Goal: Task Accomplishment & Management: Complete application form

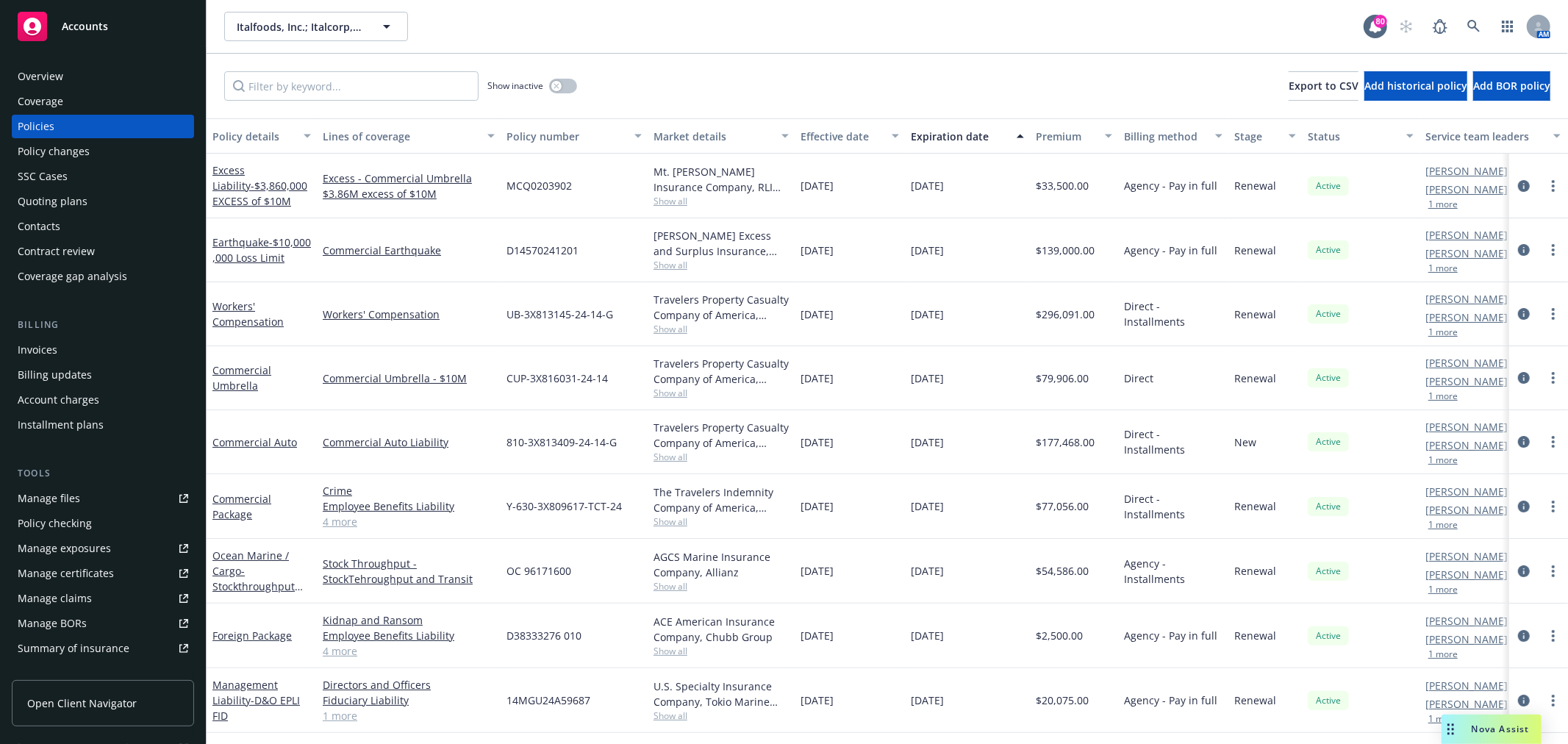
click at [72, 195] on div "Quoting plans" at bounding box center [53, 201] width 70 height 23
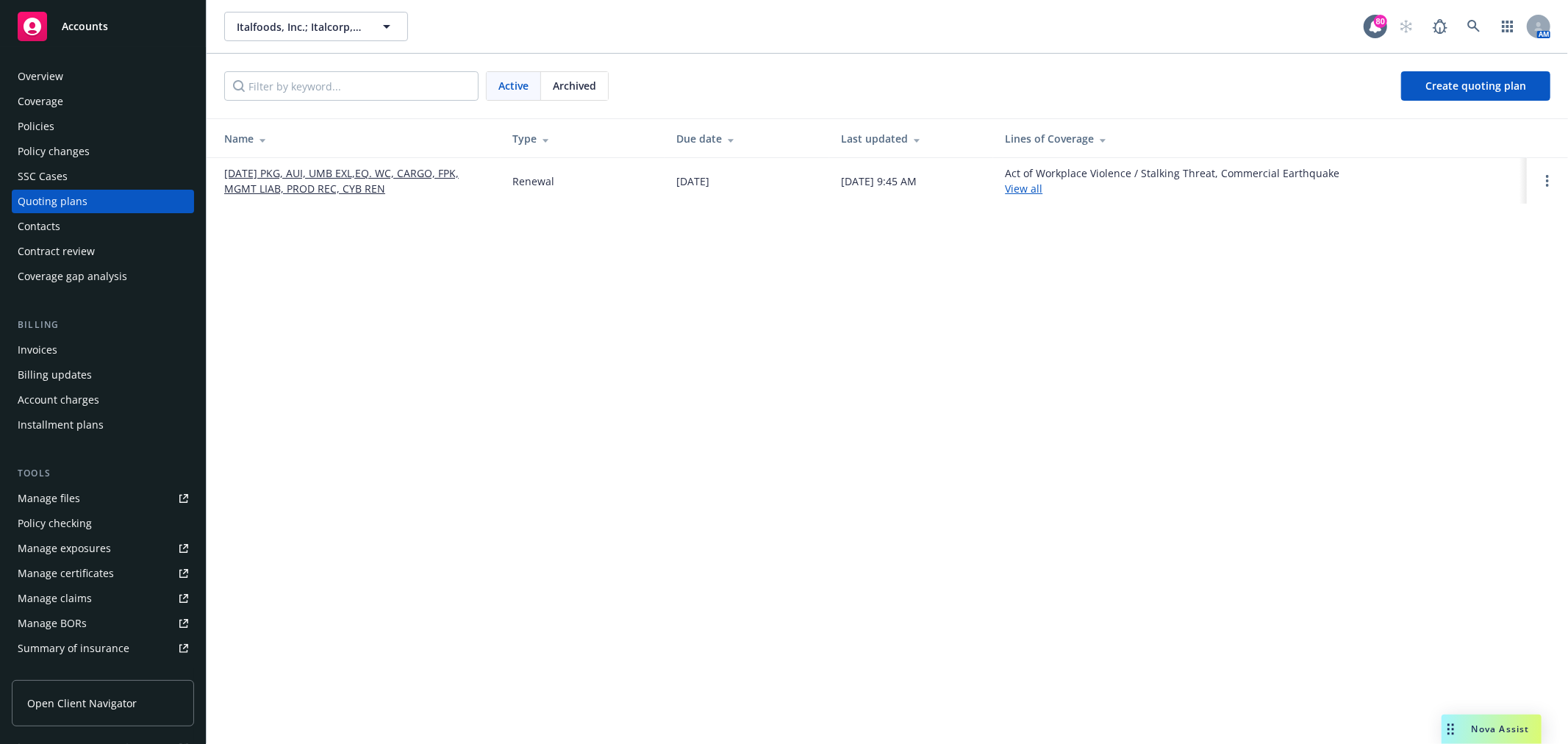
click at [341, 188] on link "[DATE] PKG, AUI, UMB EXL,EQ. WC, CARGO, FPK, MGMT LIAB, PROD REC, CYB REN" at bounding box center [357, 180] width 265 height 31
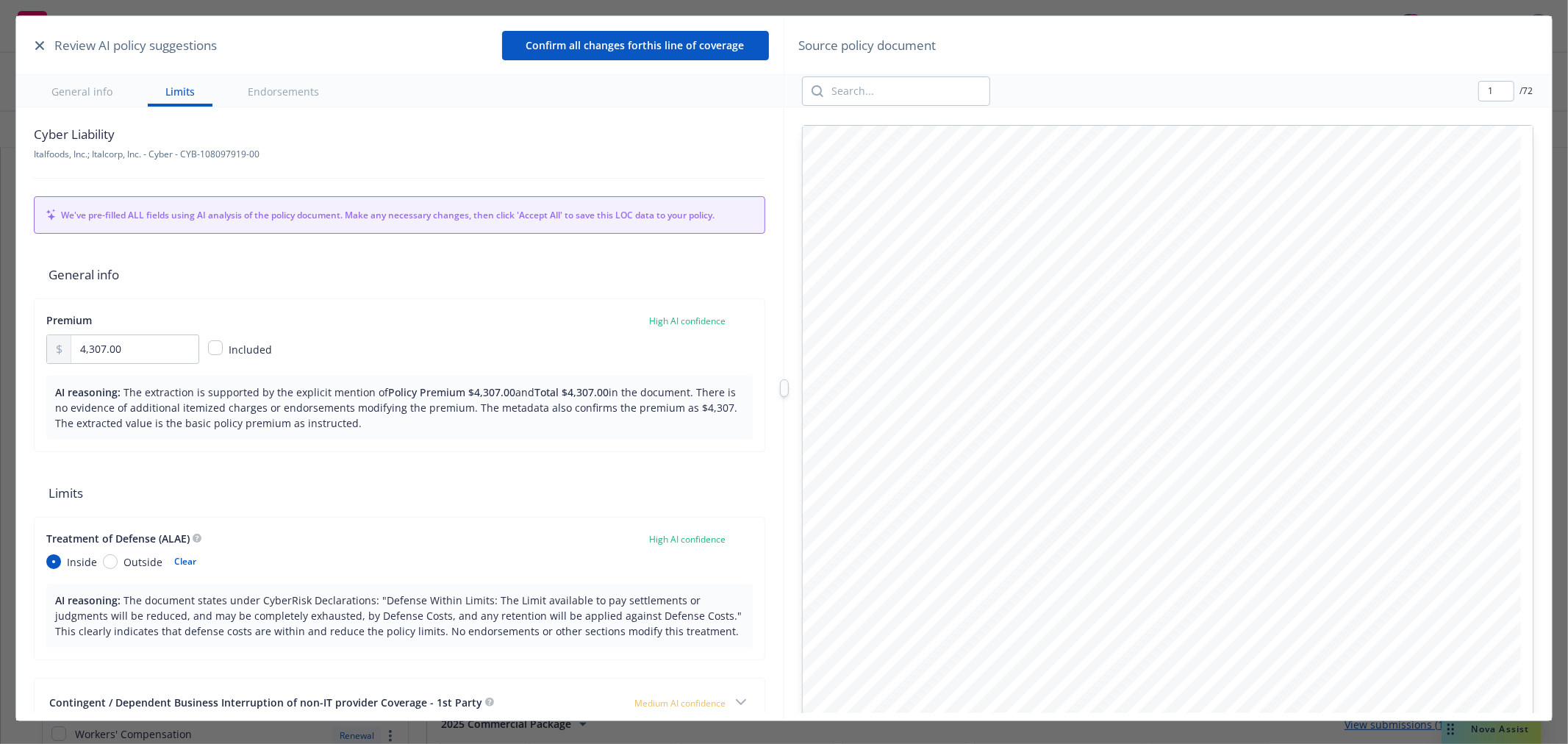
click at [34, 47] on button "button" at bounding box center [39, 45] width 18 height 18
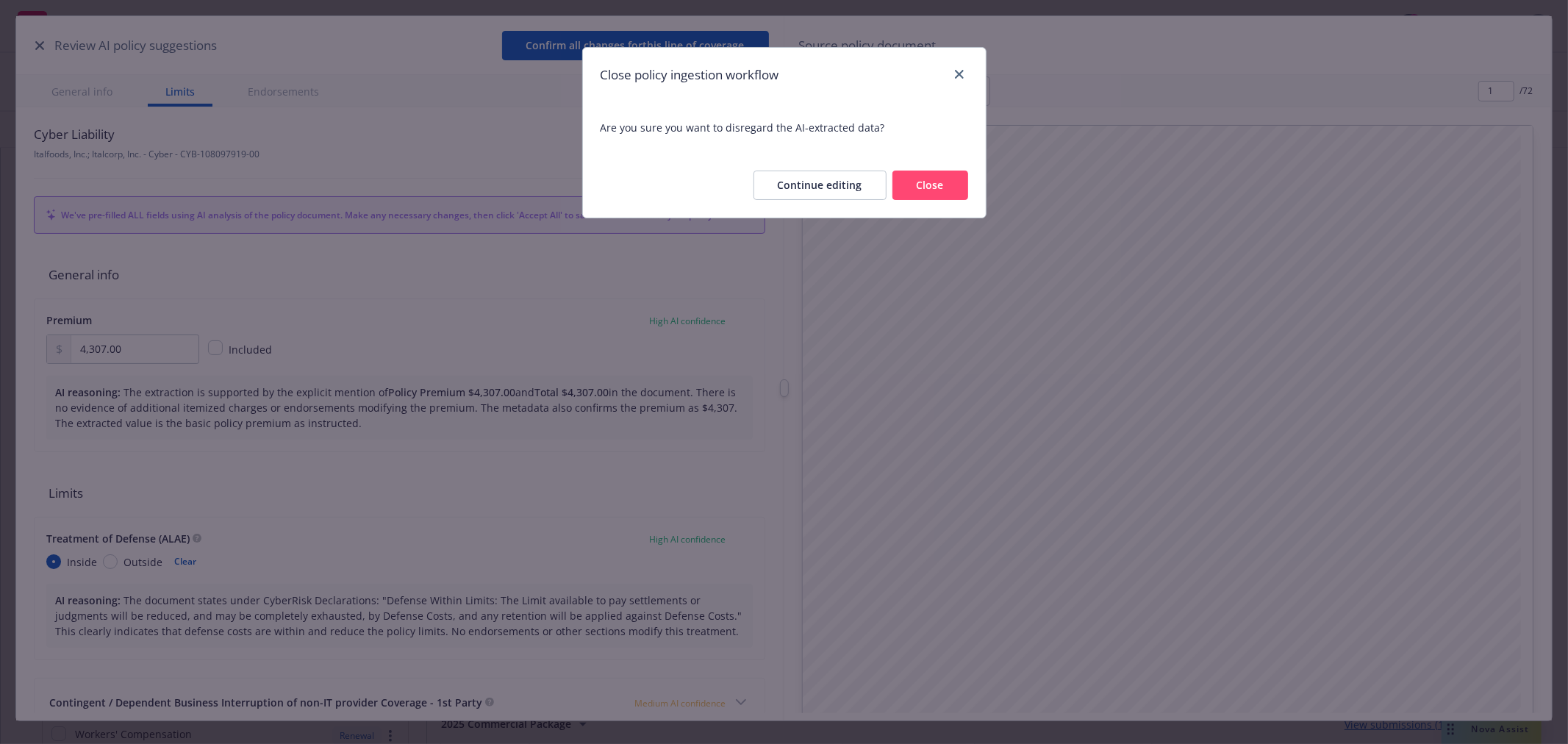
click at [960, 186] on button "Close" at bounding box center [930, 185] width 76 height 29
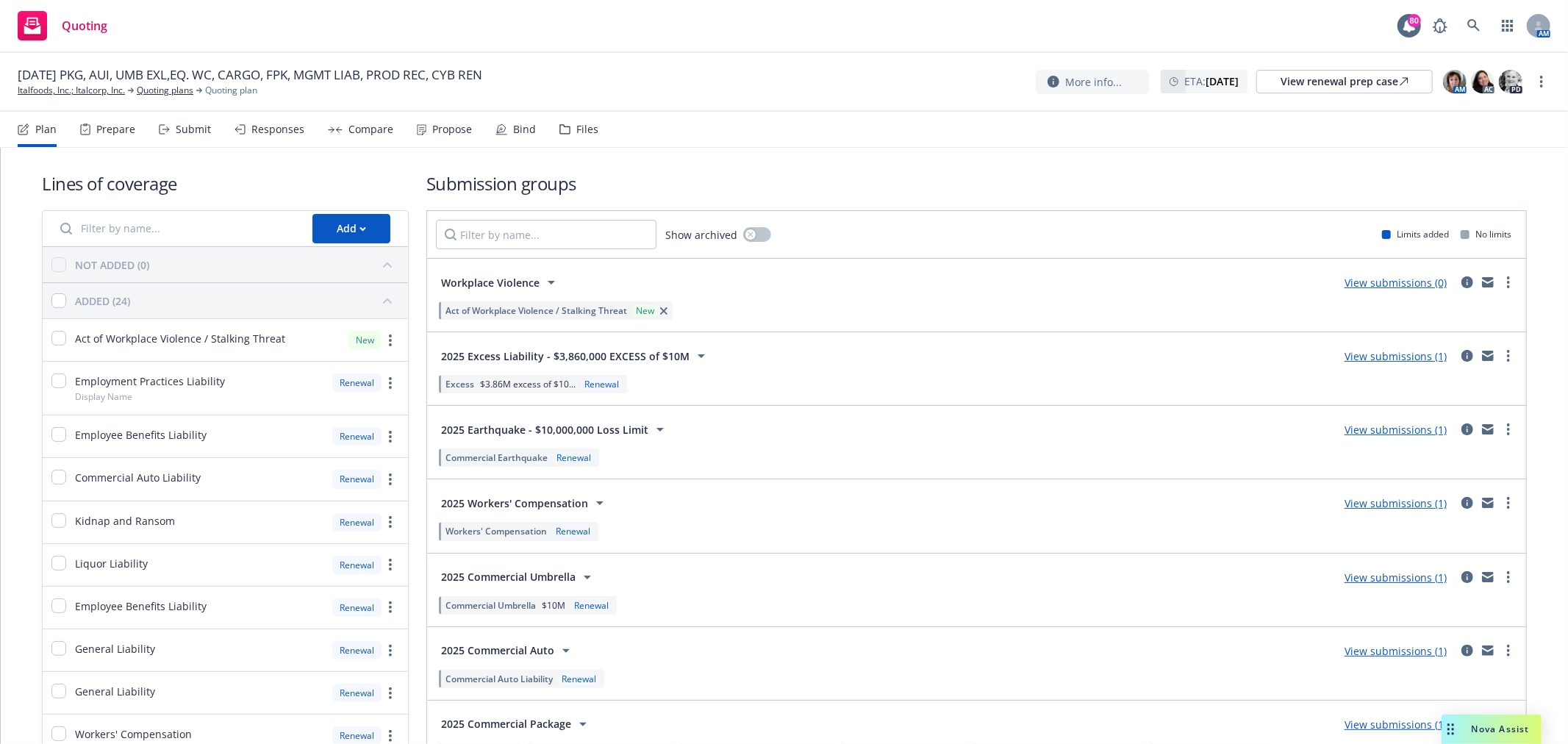
click at [185, 126] on div "Submit" at bounding box center [193, 129] width 35 height 12
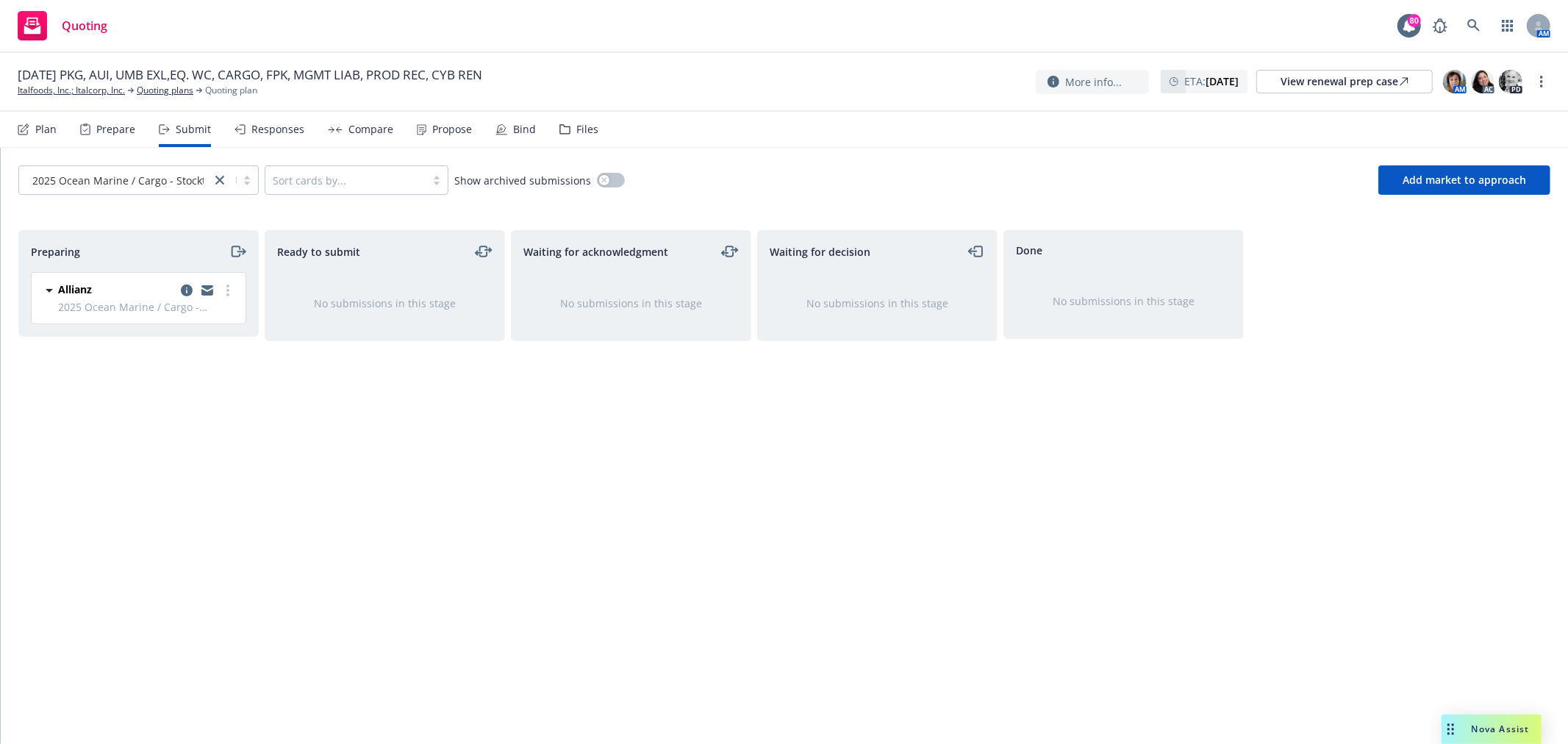
click at [272, 124] on div "Responses" at bounding box center [277, 129] width 53 height 12
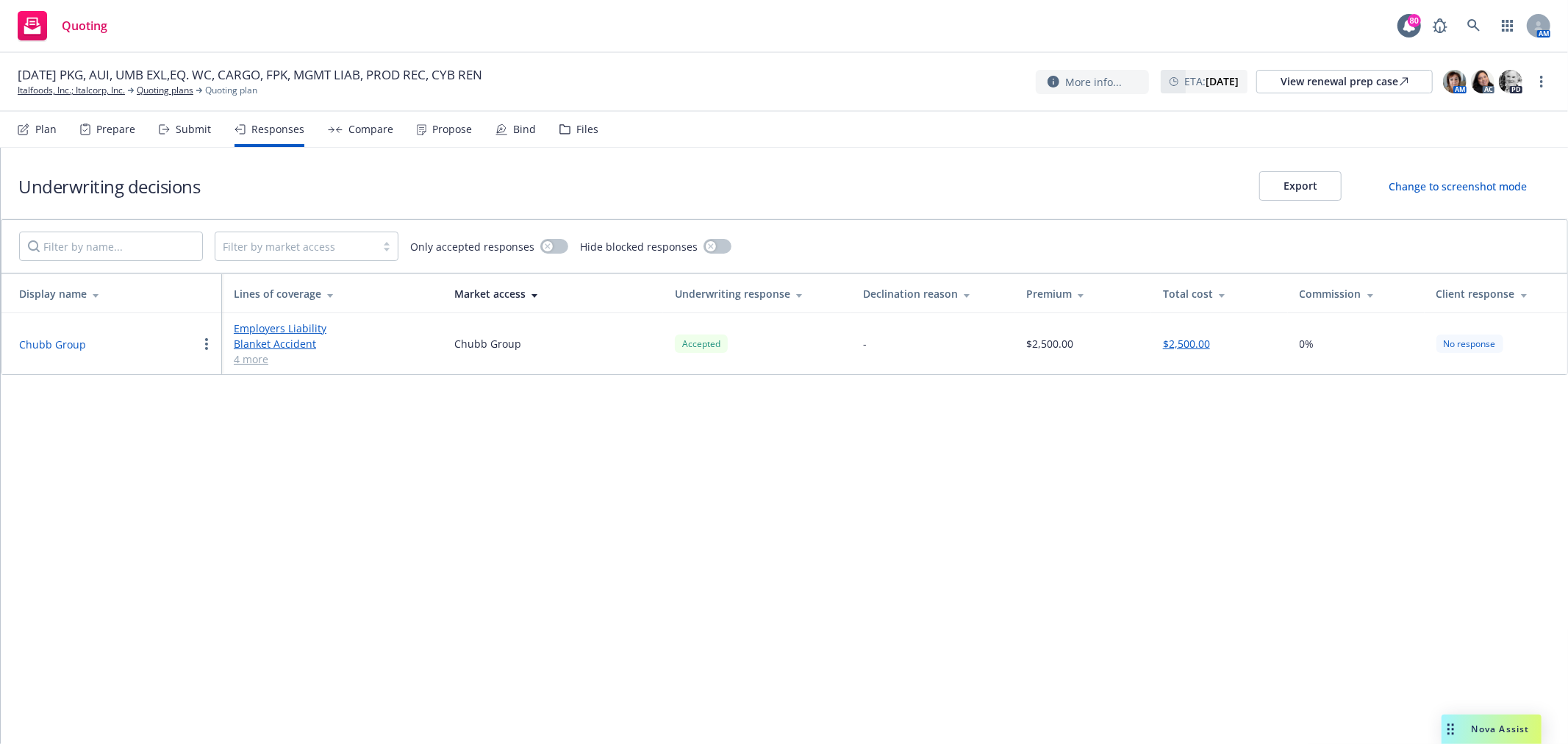
click at [436, 126] on div "Propose" at bounding box center [453, 129] width 40 height 12
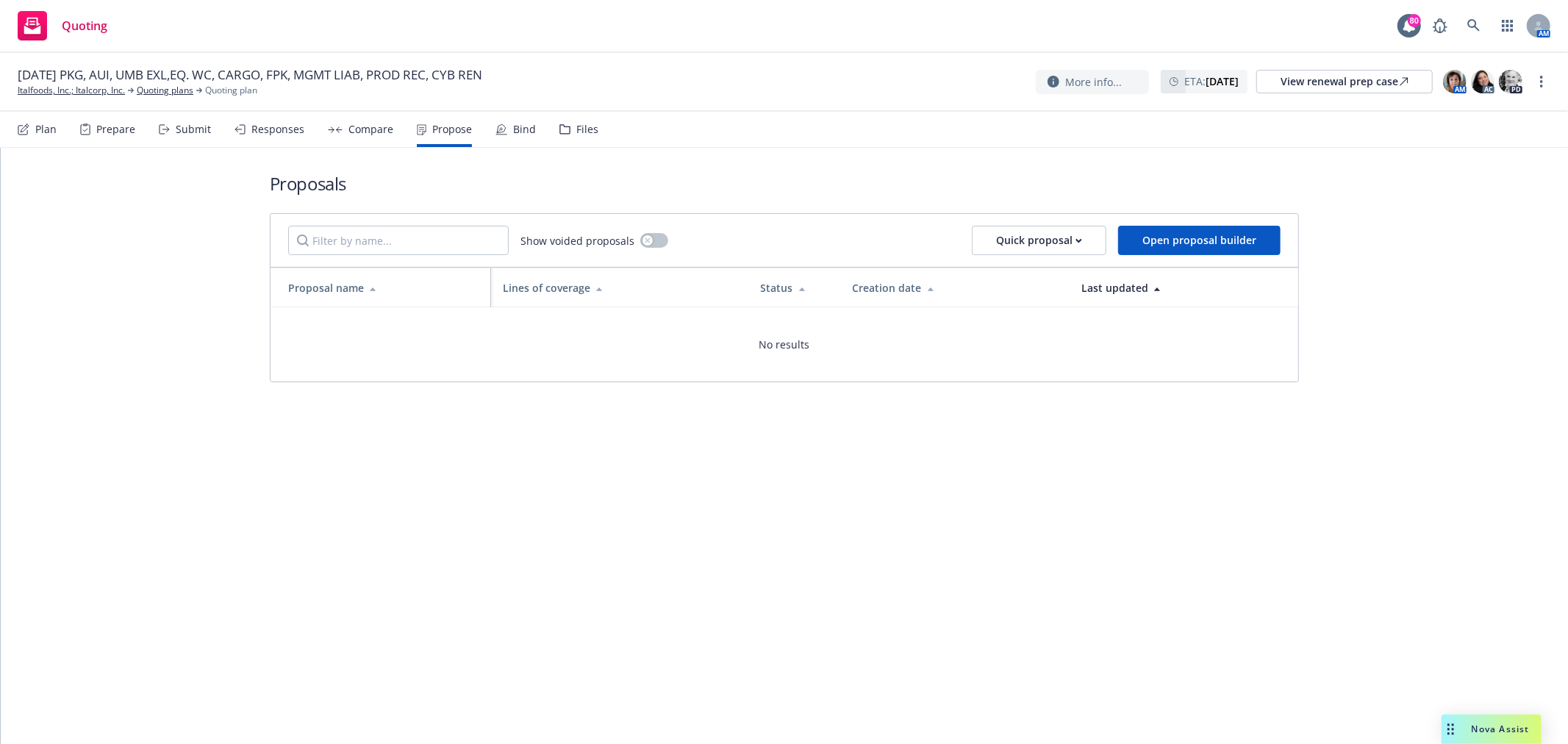
click at [173, 128] on div "Submit" at bounding box center [185, 129] width 53 height 35
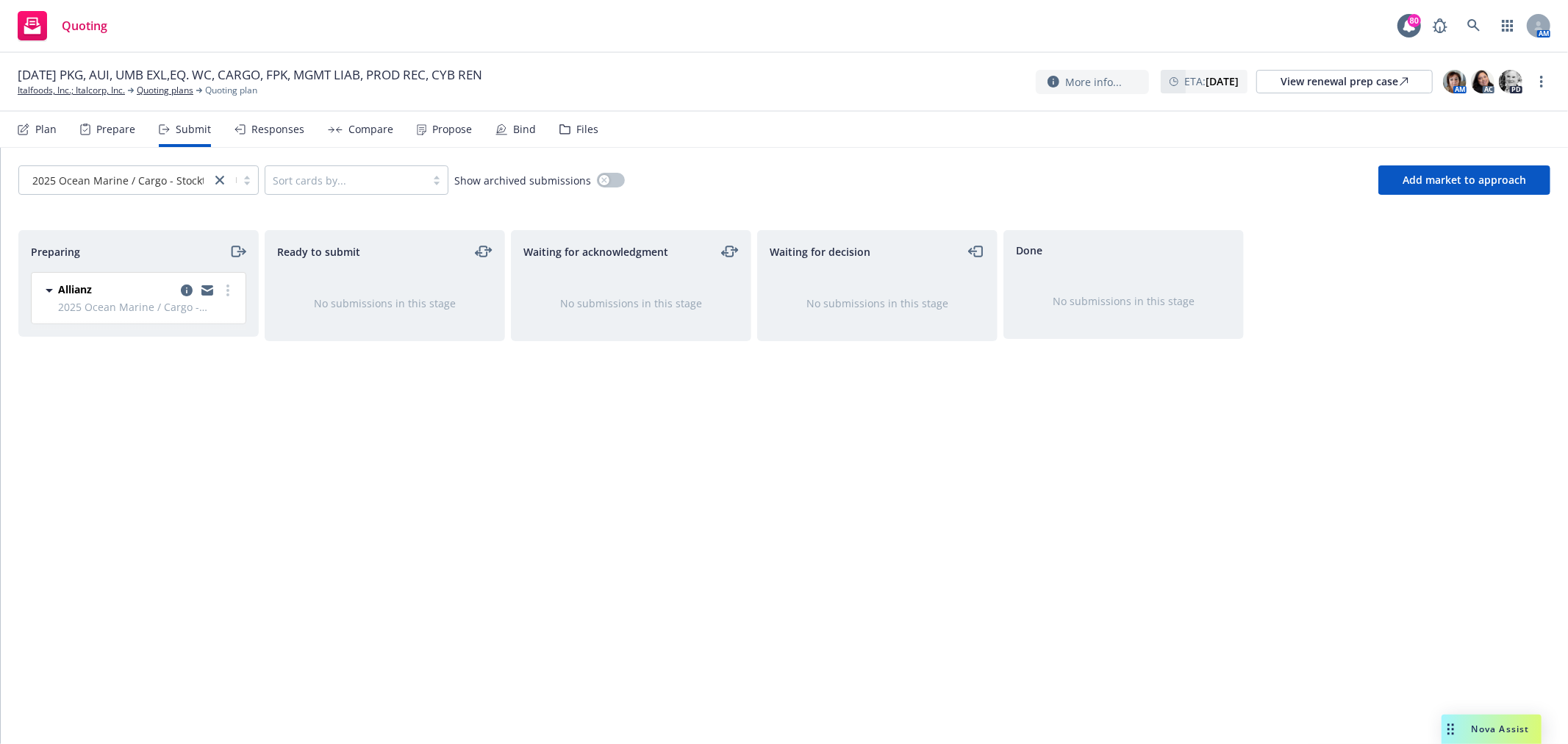
click at [100, 128] on div "Prepare" at bounding box center [115, 129] width 39 height 12
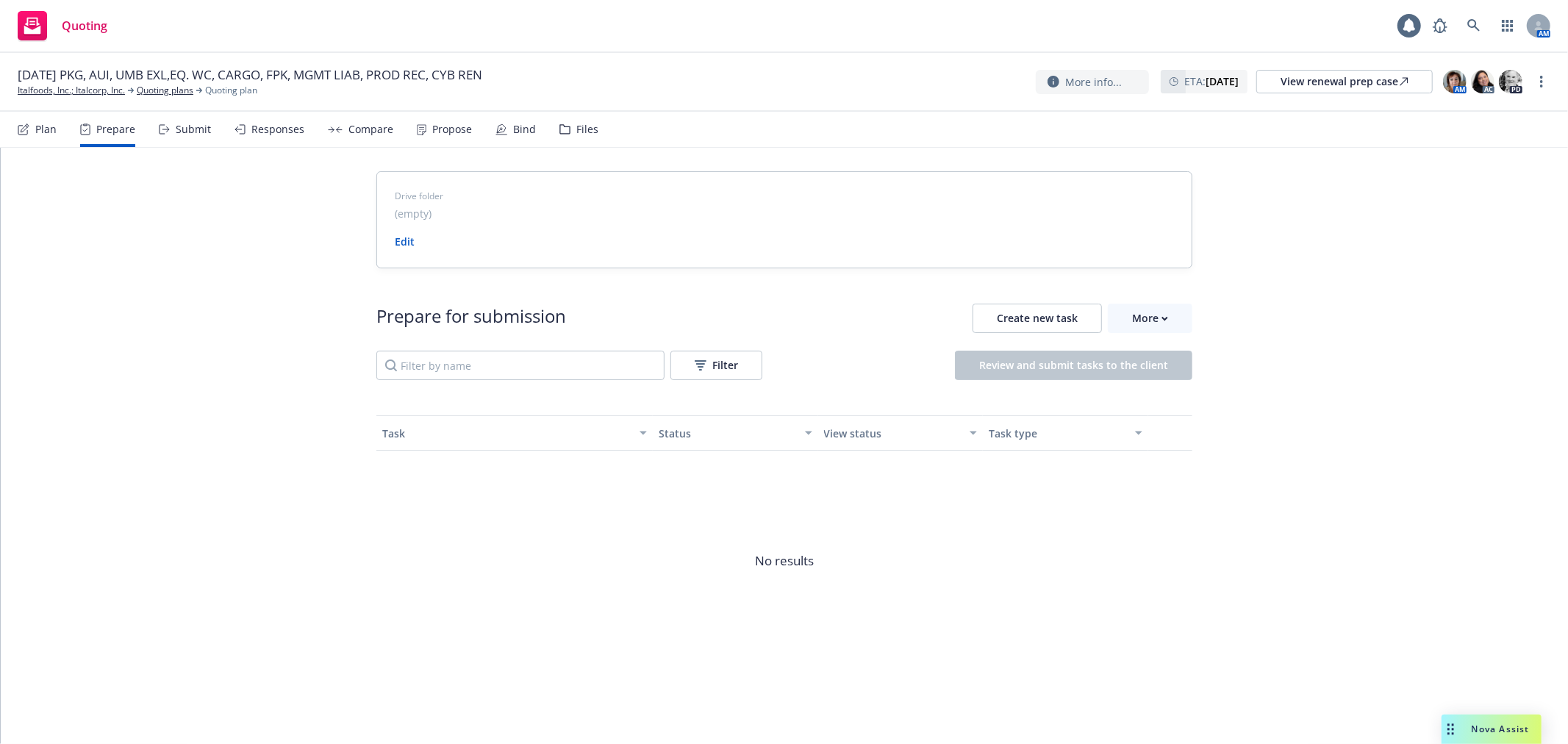
click at [33, 129] on div "Plan" at bounding box center [37, 129] width 39 height 35
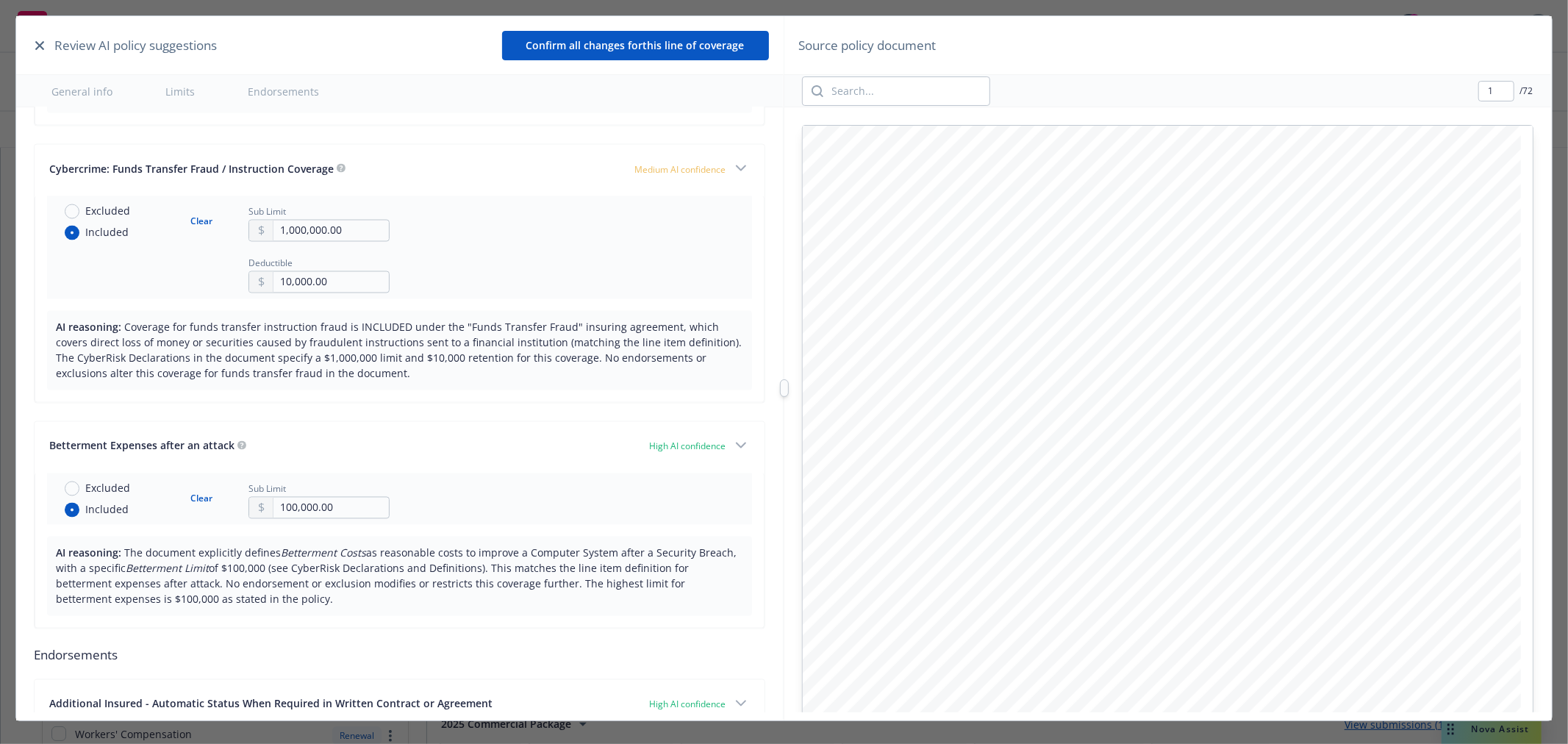
scroll to position [2288, 0]
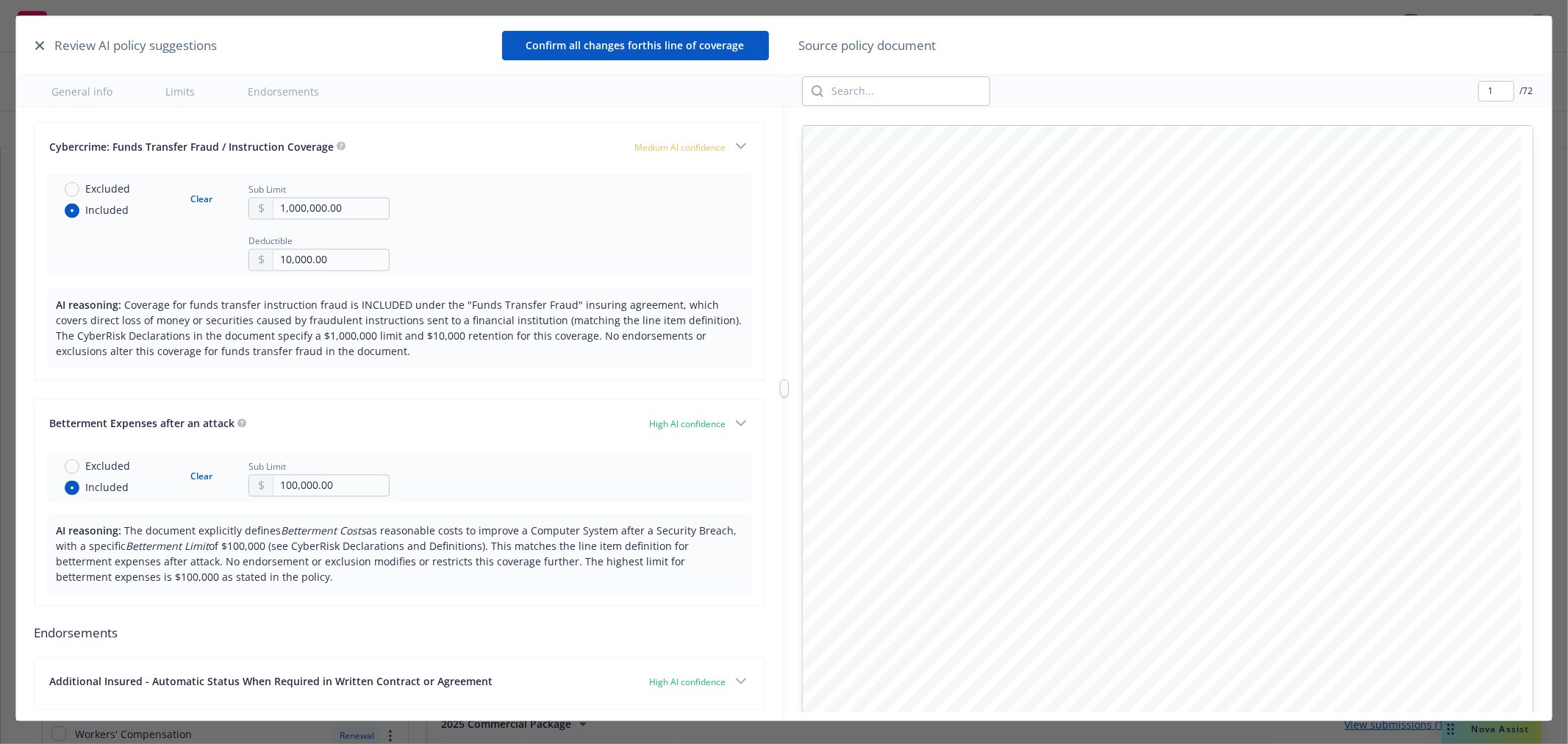
click at [35, 44] on icon "button" at bounding box center [39, 45] width 9 height 9
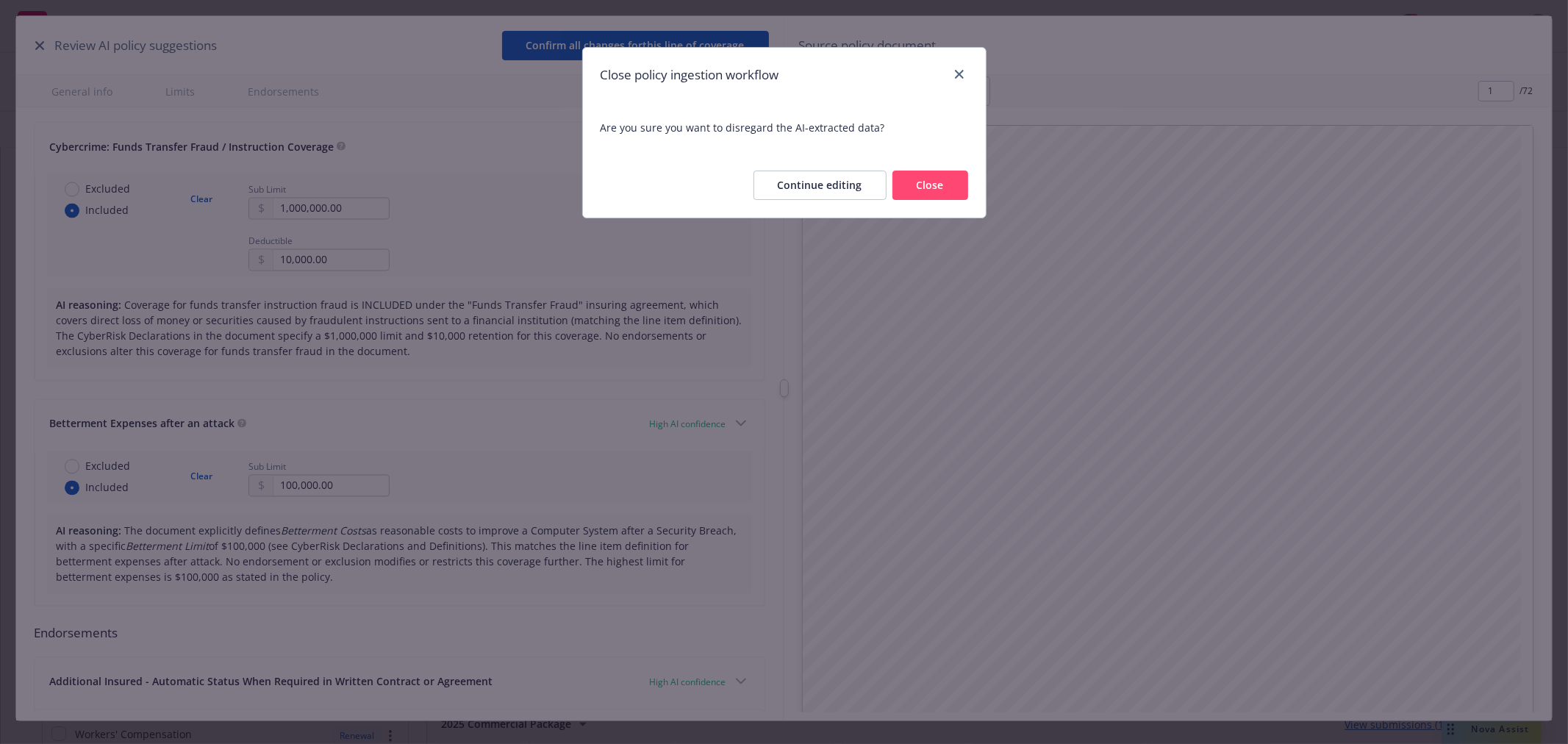
click at [947, 194] on button "Close" at bounding box center [930, 185] width 76 height 29
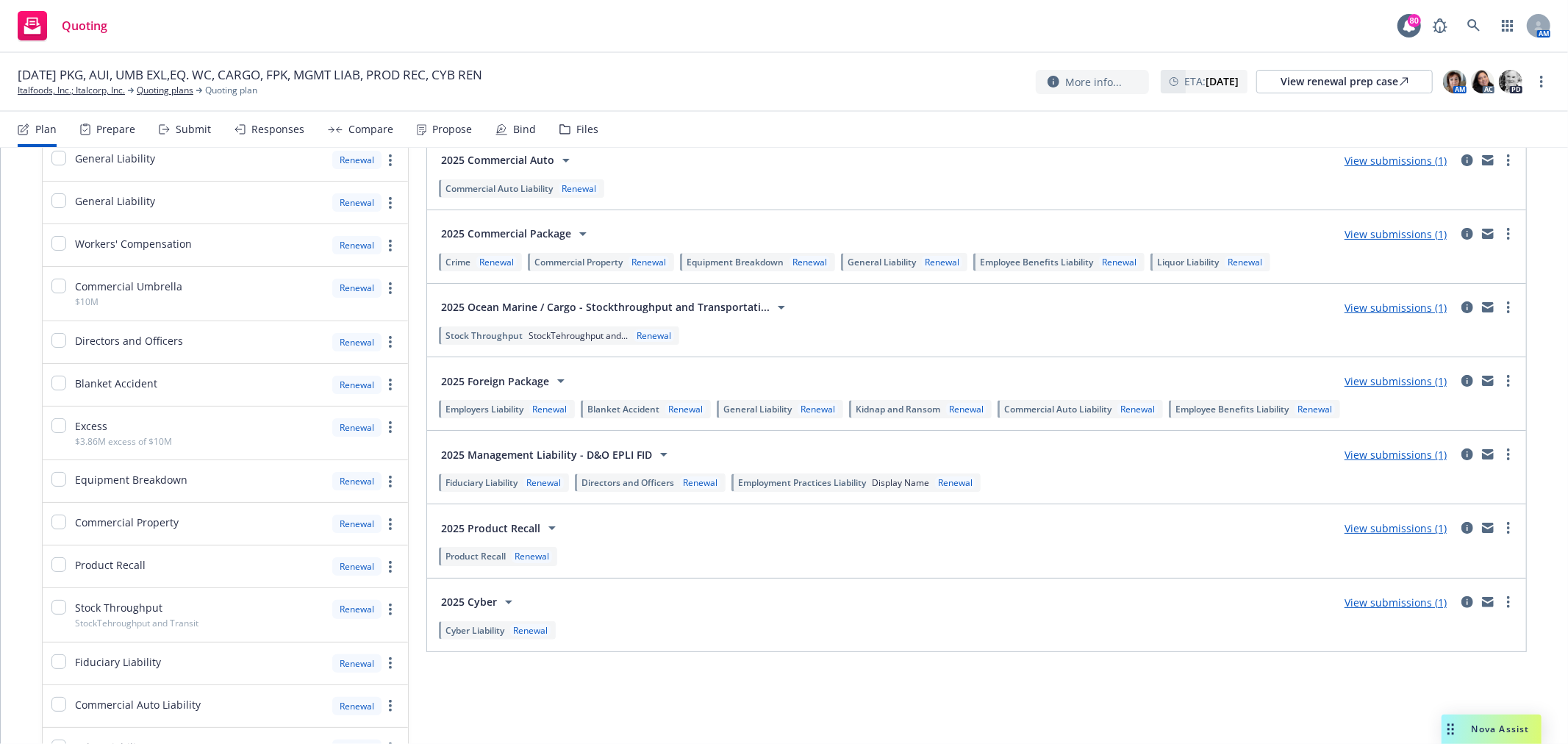
scroll to position [489, 0]
click at [112, 129] on div "Prepare" at bounding box center [115, 129] width 39 height 12
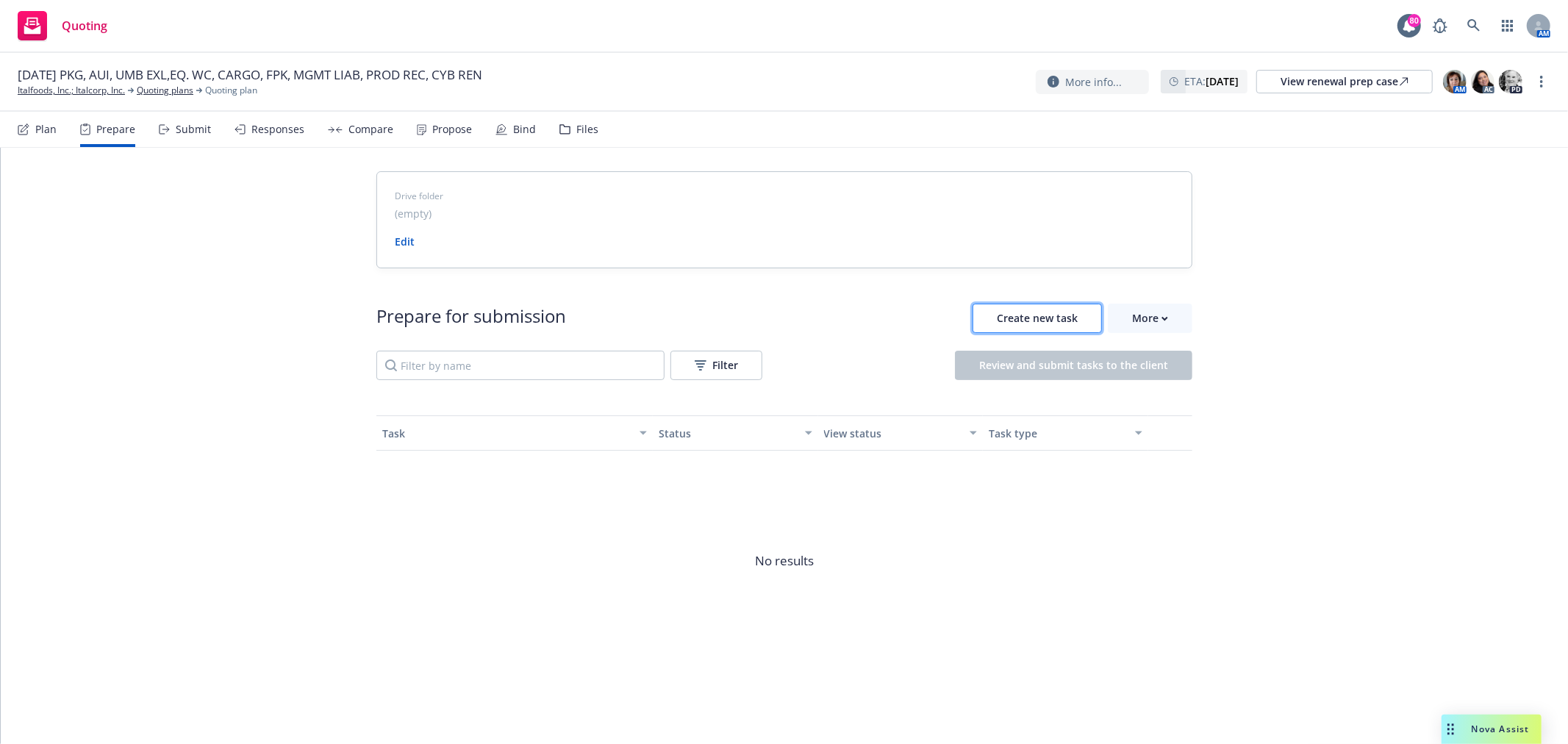
click at [1068, 325] on span "Create new task" at bounding box center [1037, 318] width 81 height 14
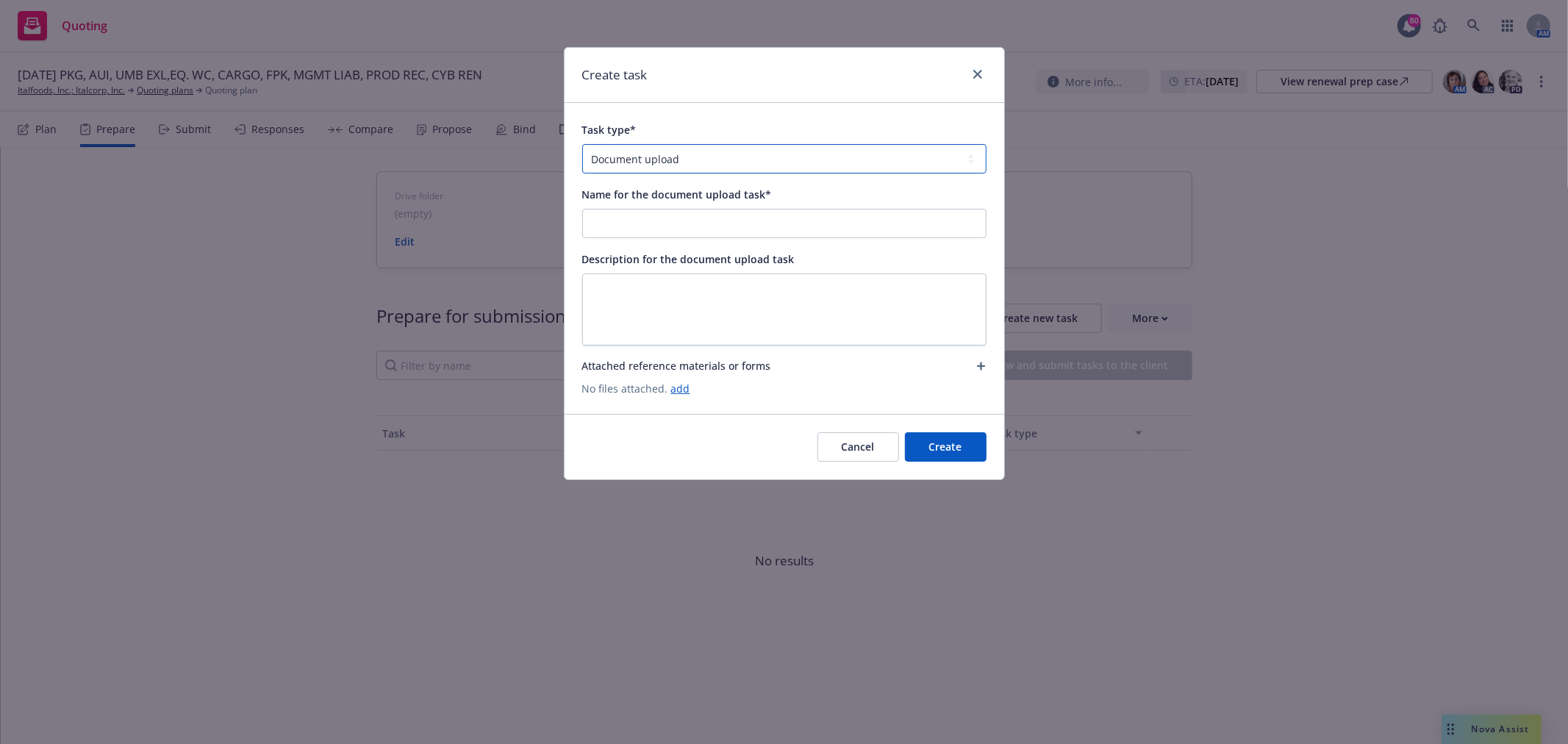
click at [693, 154] on select "Document upload Complete Workbook application Complete Indio application by link" at bounding box center [784, 159] width 404 height 29
click at [582, 144] on select "Document upload Complete Workbook application Complete Indio application by link" at bounding box center [784, 159] width 404 height 29
click at [701, 225] on input "Name for the document upload task*" at bounding box center [784, 223] width 403 height 28
type input "I"
type input "Signed Applications,"
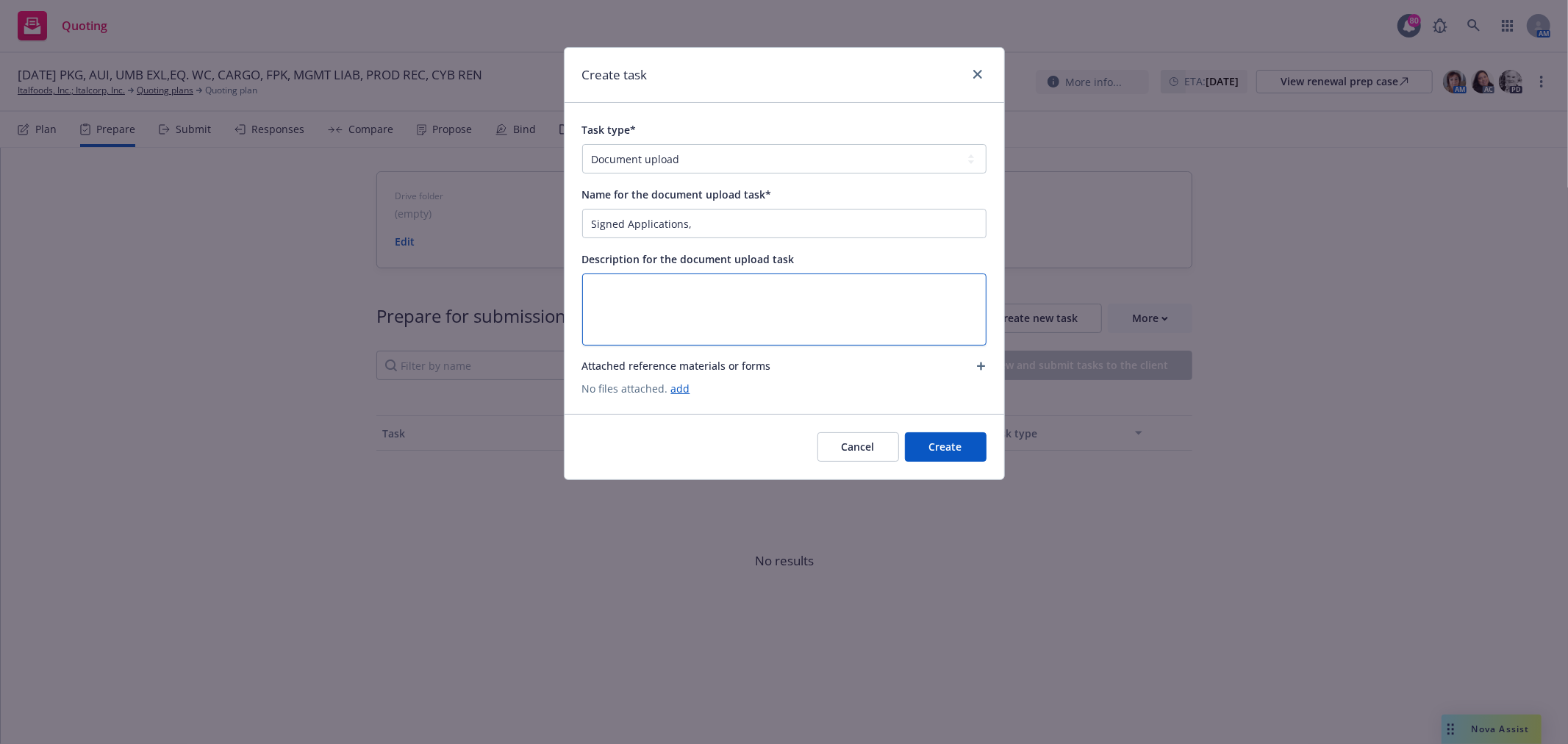
click at [748, 313] on textarea at bounding box center [784, 309] width 404 height 71
click at [680, 387] on link "add" at bounding box center [680, 388] width 19 height 14
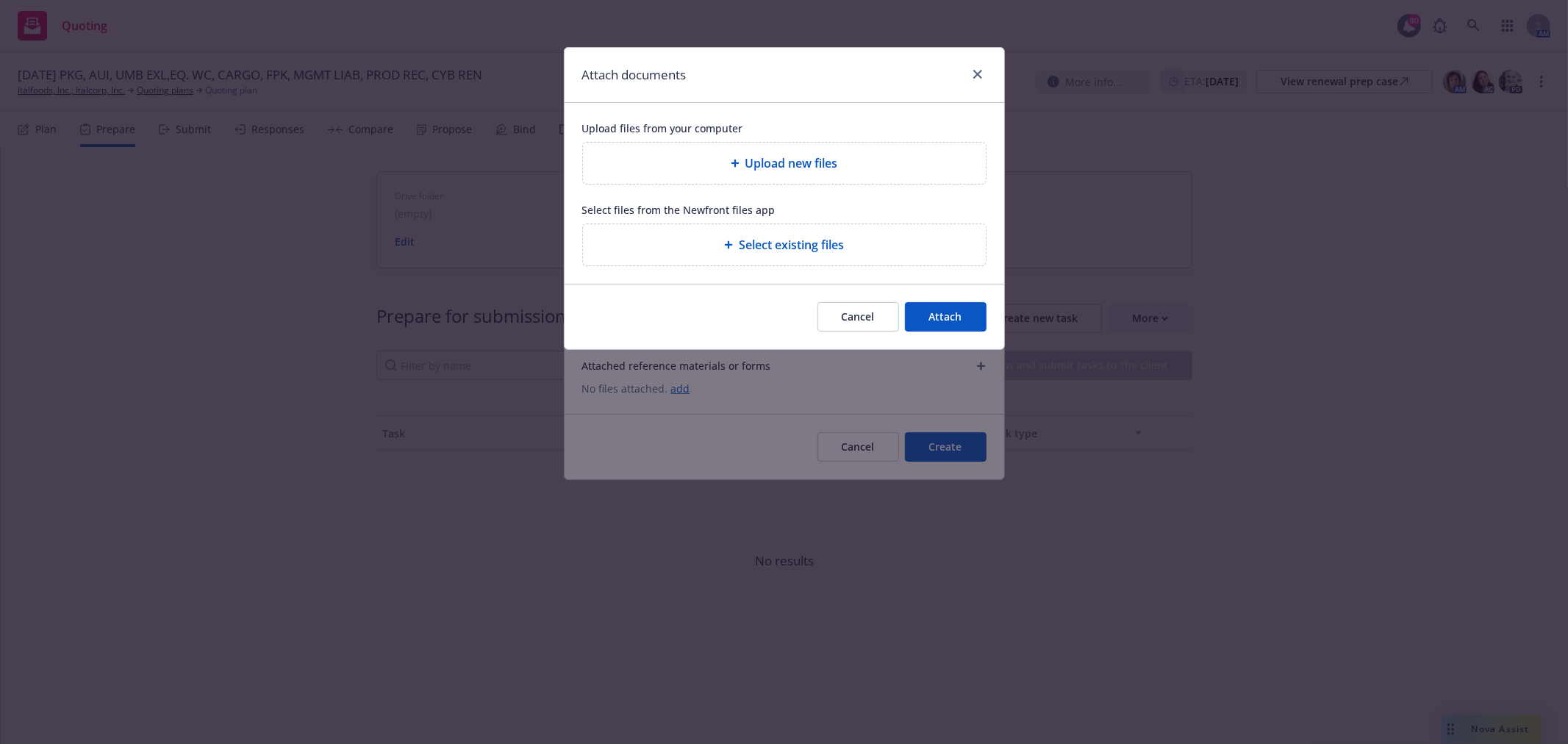
click at [781, 148] on div "Upload new files" at bounding box center [784, 163] width 403 height 41
type textarea "x"
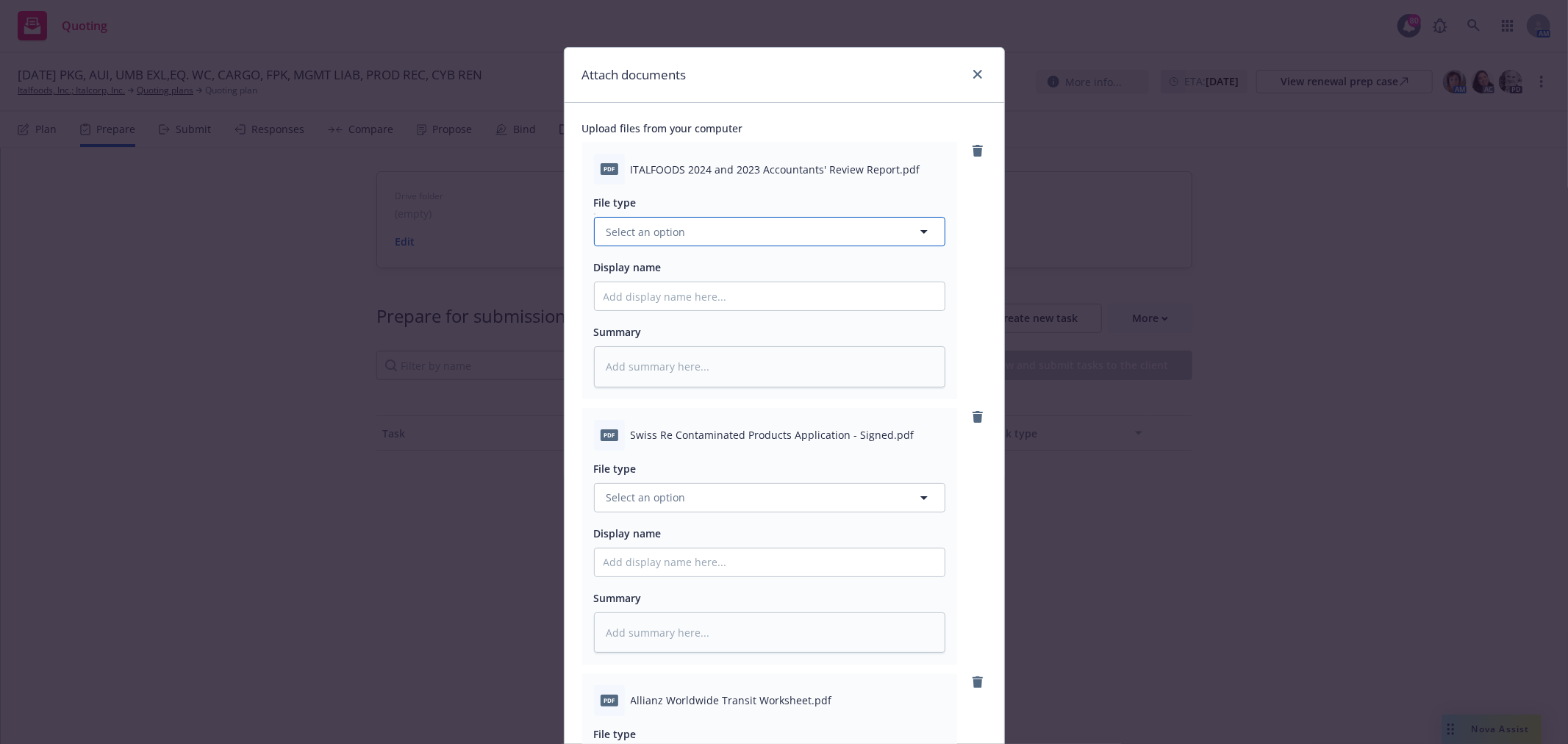
click at [802, 225] on button "Select an option" at bounding box center [770, 231] width 352 height 29
type input "a"
type input "fina"
click at [766, 275] on div "Financials" at bounding box center [770, 272] width 332 height 22
type textarea "x"
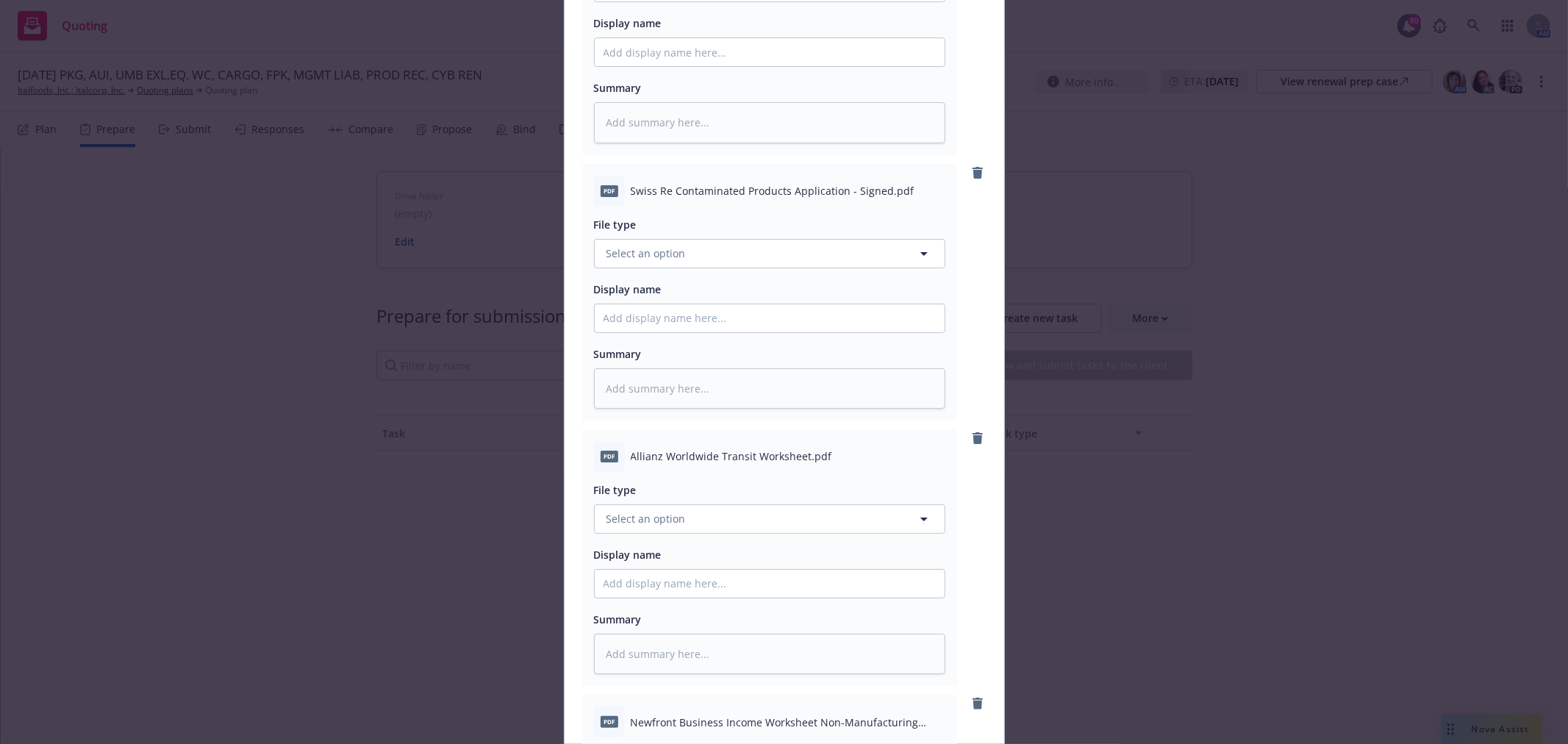
scroll to position [245, 0]
click at [809, 245] on button "Select an option" at bounding box center [770, 252] width 352 height 29
type input "applic"
click at [711, 324] on div "Application - signed" at bounding box center [770, 332] width 332 height 22
click at [706, 326] on input "Display name" at bounding box center [769, 317] width 350 height 28
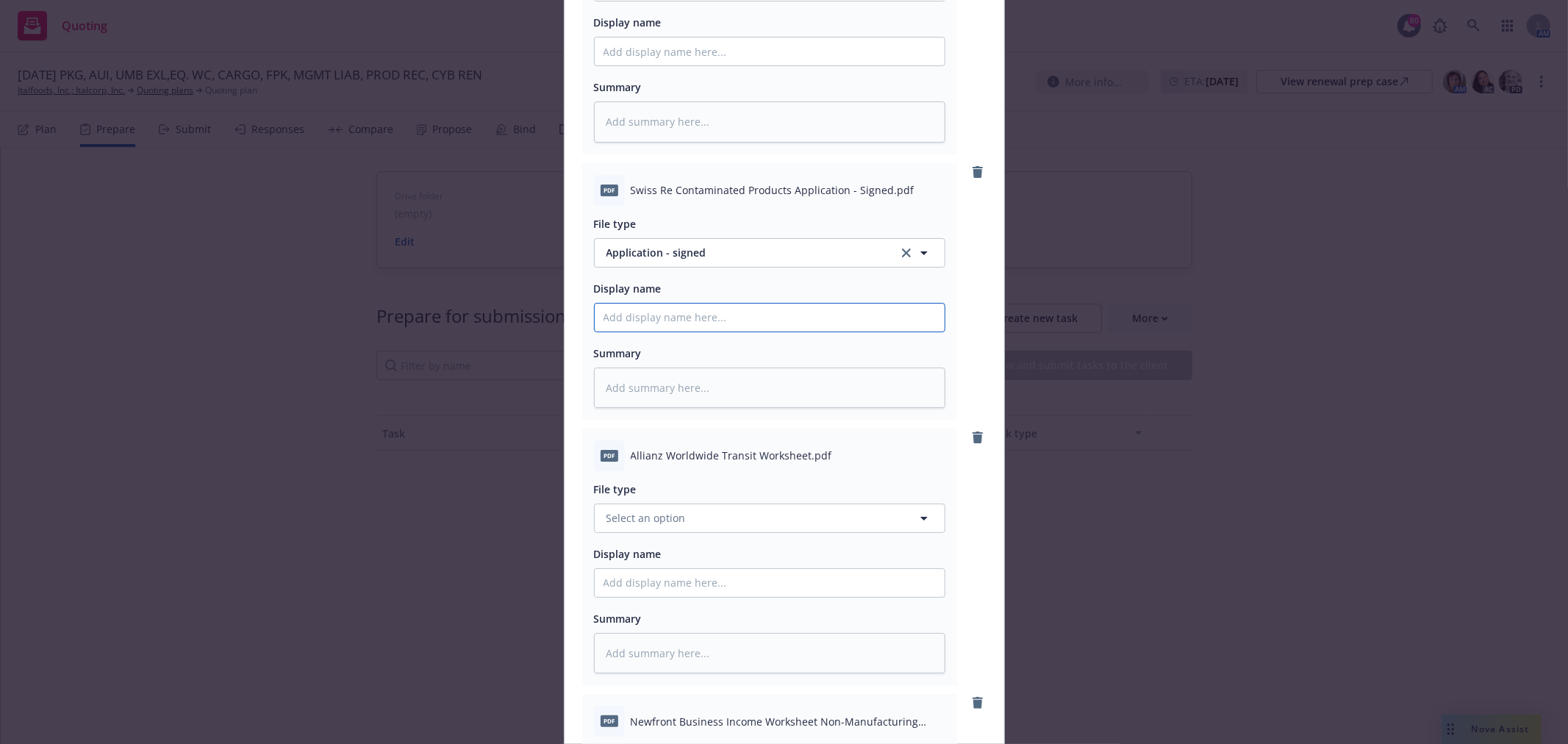
type textarea "x"
type input "P"
type textarea "x"
type input "Pro"
type textarea "x"
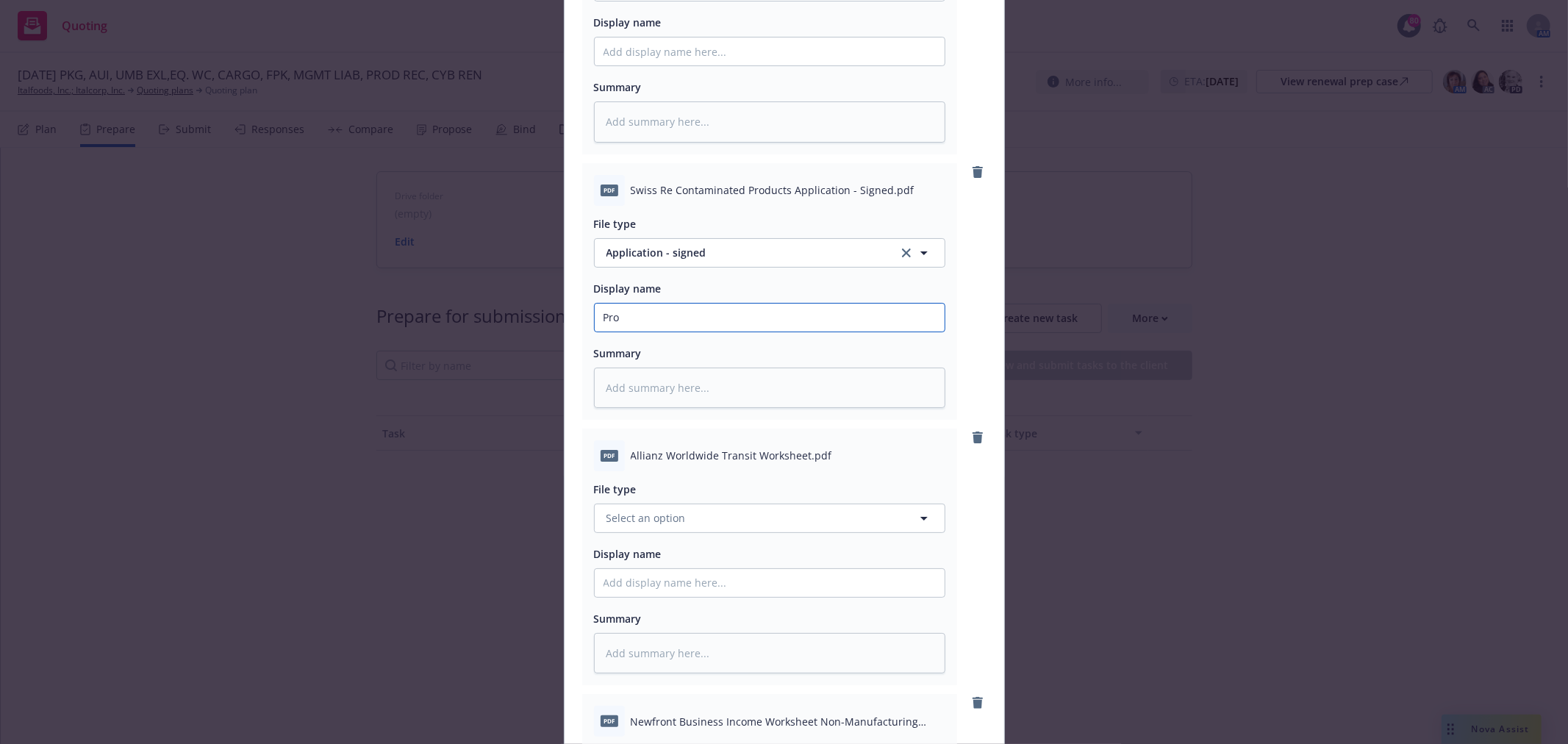
type input "Prod"
type textarea "x"
type input "Produ"
type textarea "x"
type input "Produc"
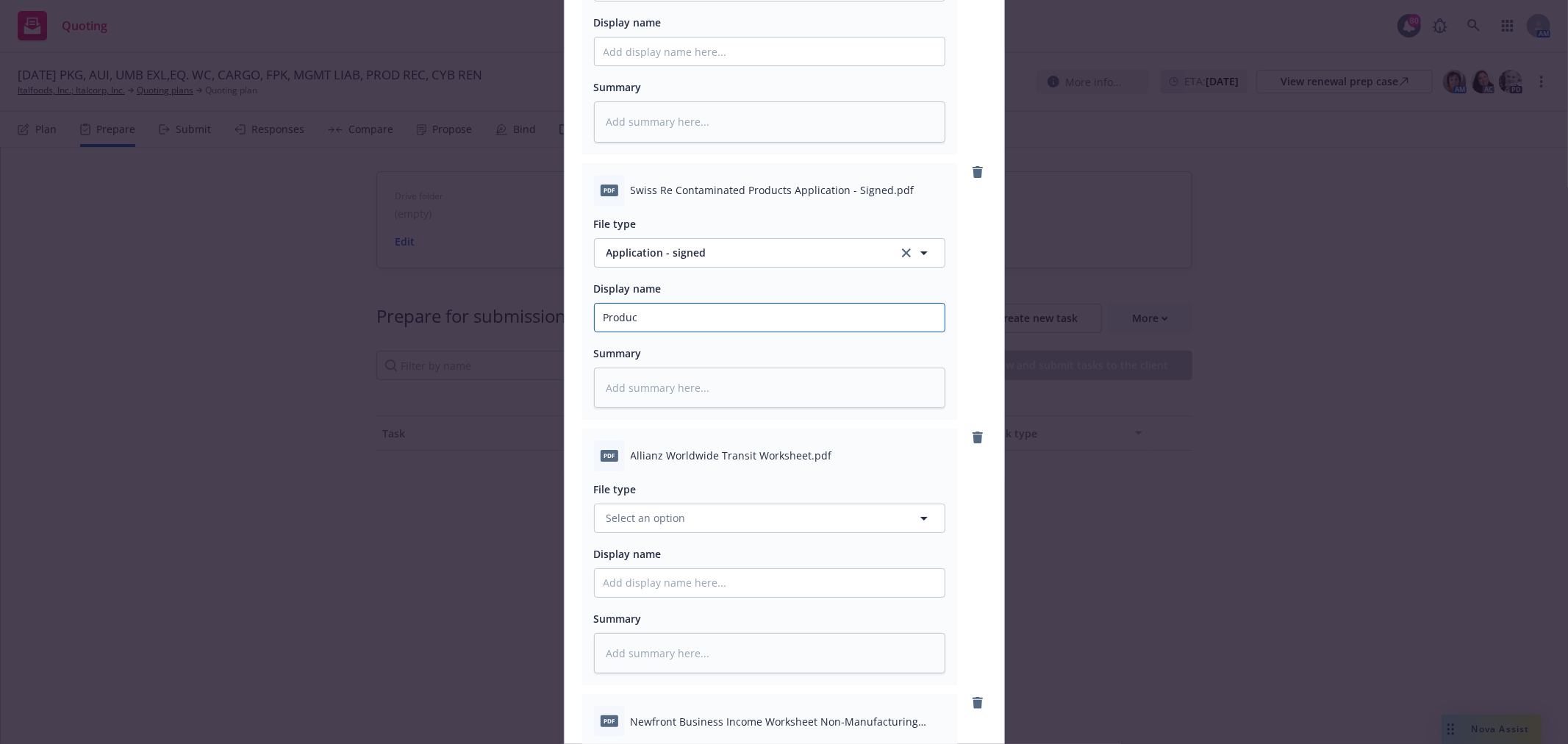
type textarea "x"
type input "Product"
type textarea "x"
type input "Product R"
type textarea "x"
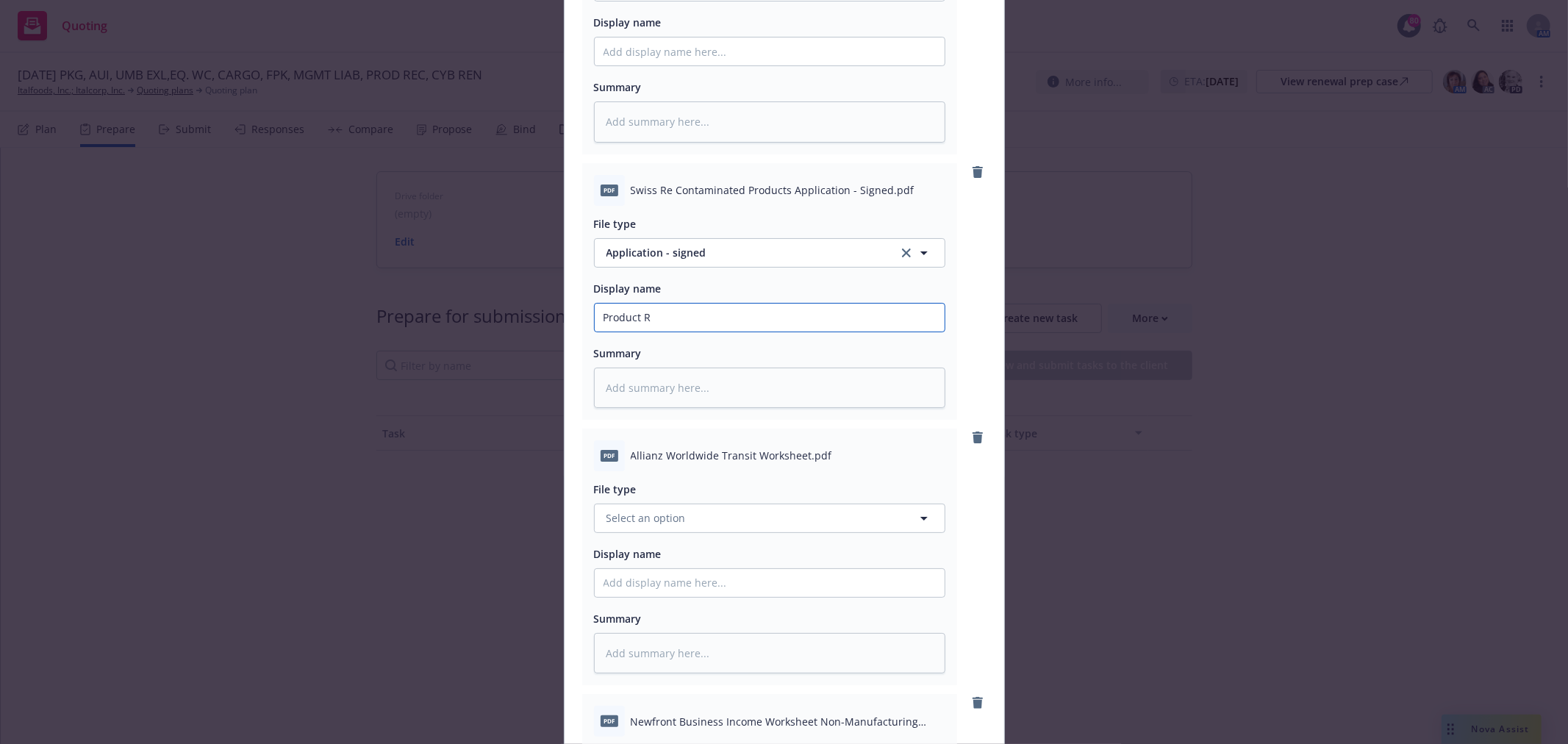
type input "Product Re"
type textarea "x"
type input "Product Rec"
type textarea "x"
type input "Product Reca"
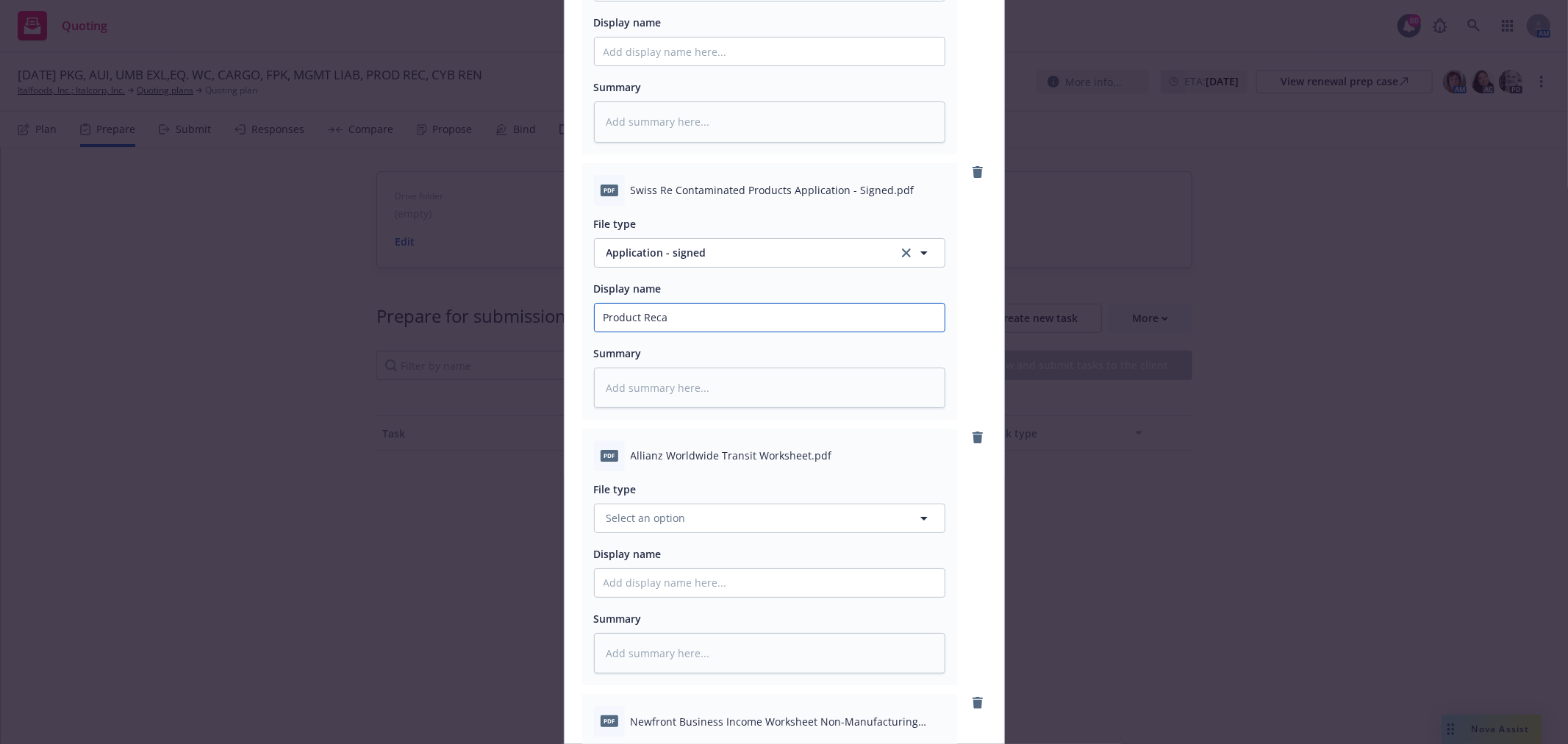
type textarea "x"
type input "Product Recal"
type textarea "x"
type input "Product Recall"
type textarea "x"
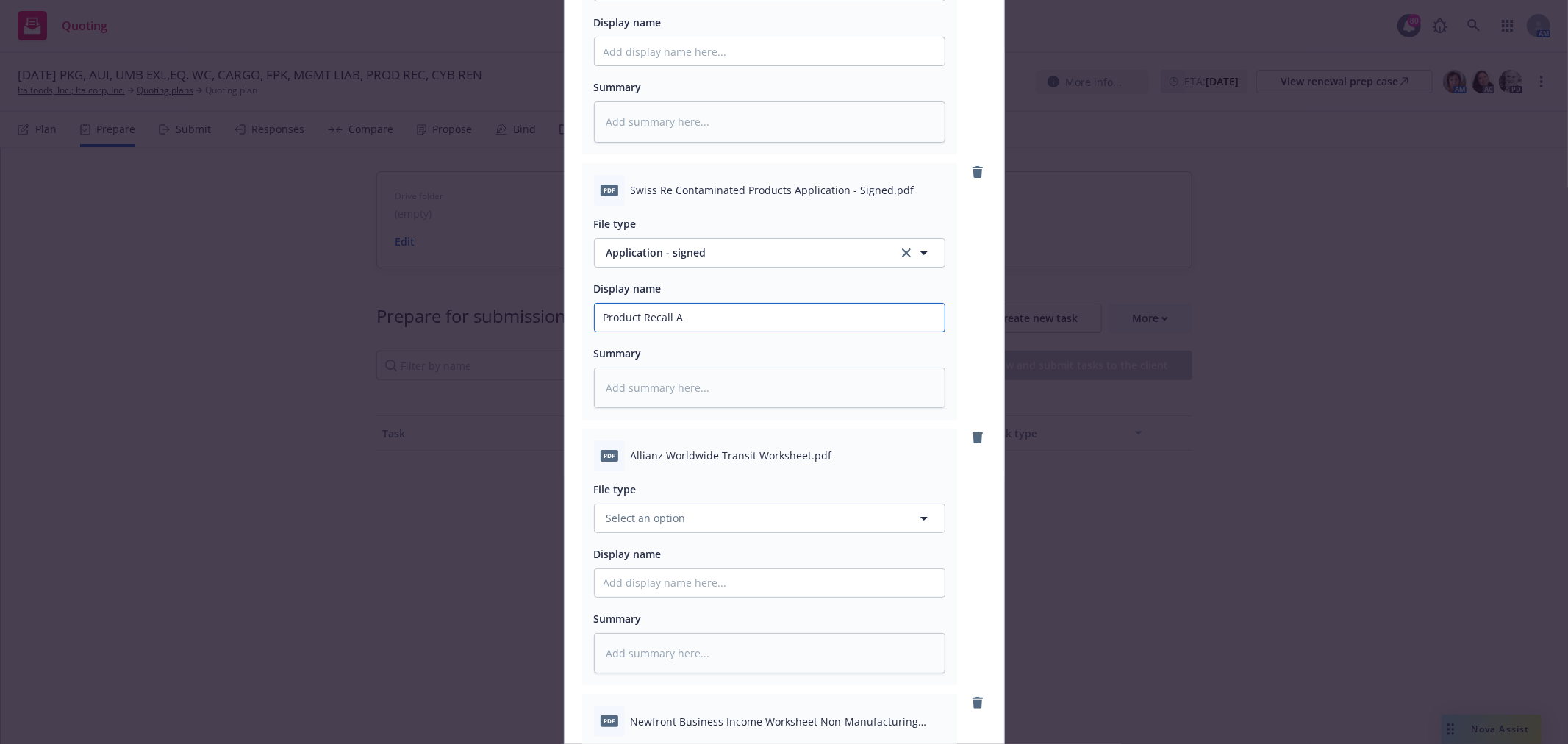
type input "Product Recall Ap"
type textarea "x"
type input "Product Recall App"
type textarea "x"
type input "Product Recall Applic"
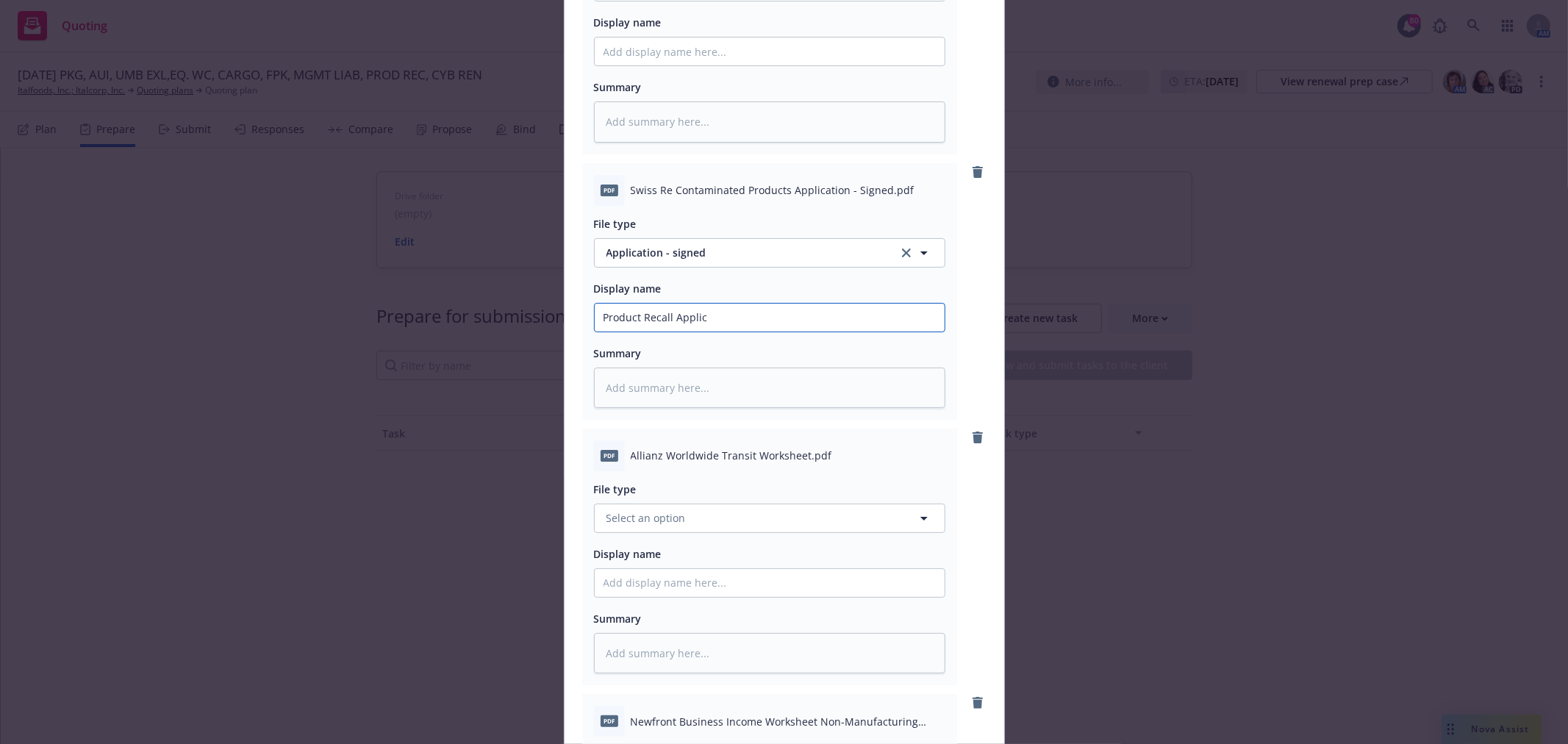
type textarea "x"
type input "Product Recall Applica"
type textarea "x"
type input "Product Recall Applicati"
type textarea "x"
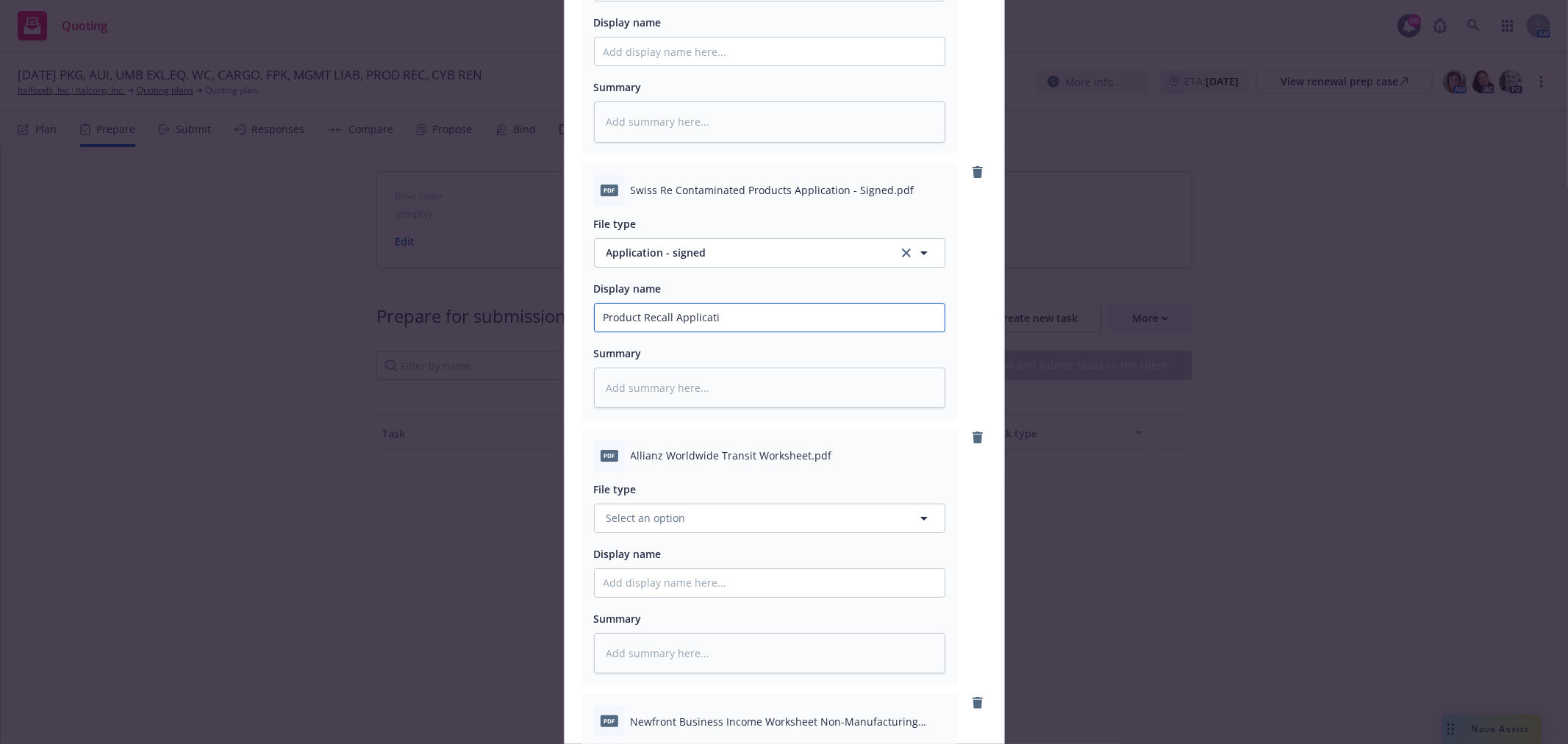
type input "Product Recall Applicatio"
type textarea "x"
type input "Product Recall Application"
type textarea "x"
type input "Product Recall Application"
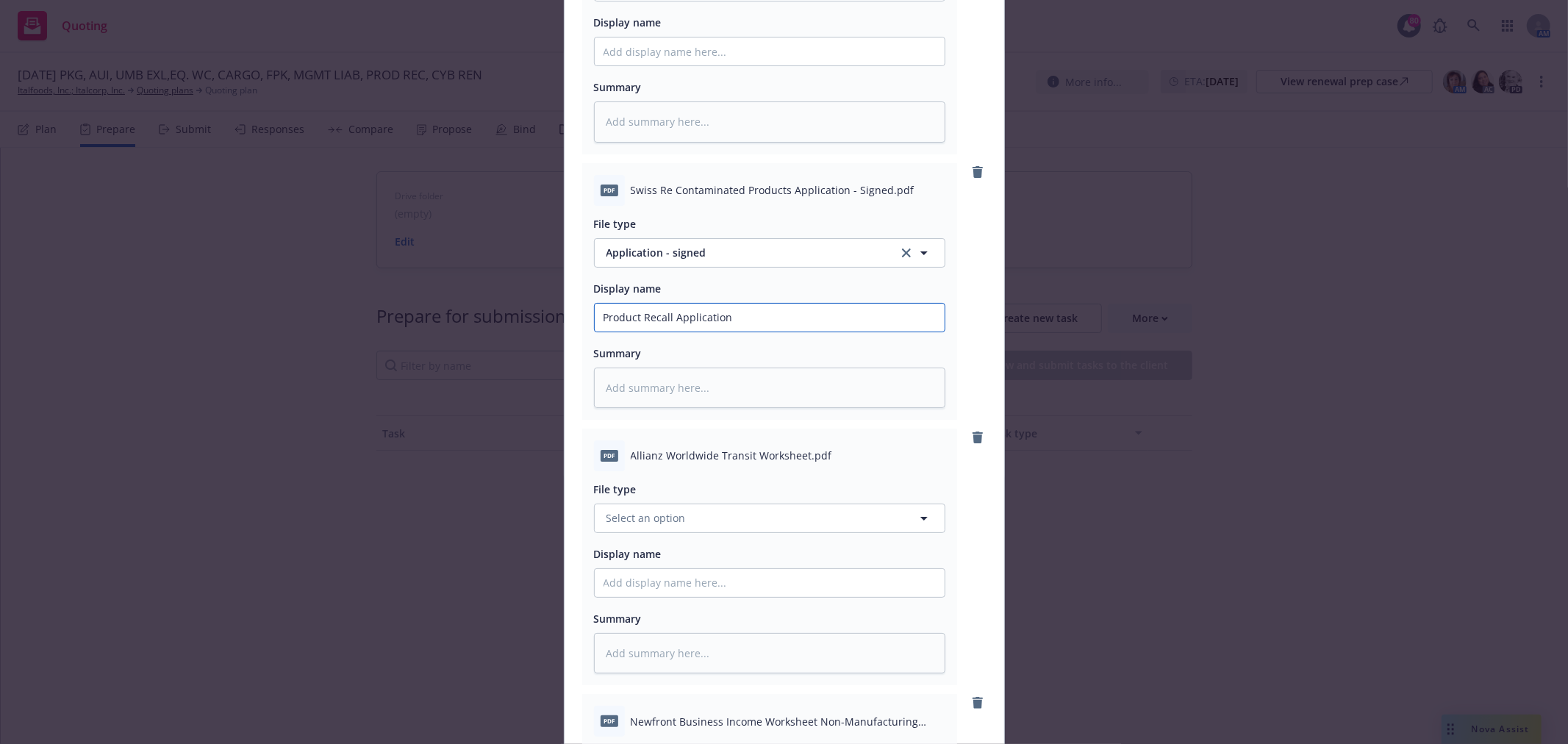
type textarea "x"
type input "Product Recall Application -"
type textarea "x"
type input "Product Recall Application - S"
type textarea "x"
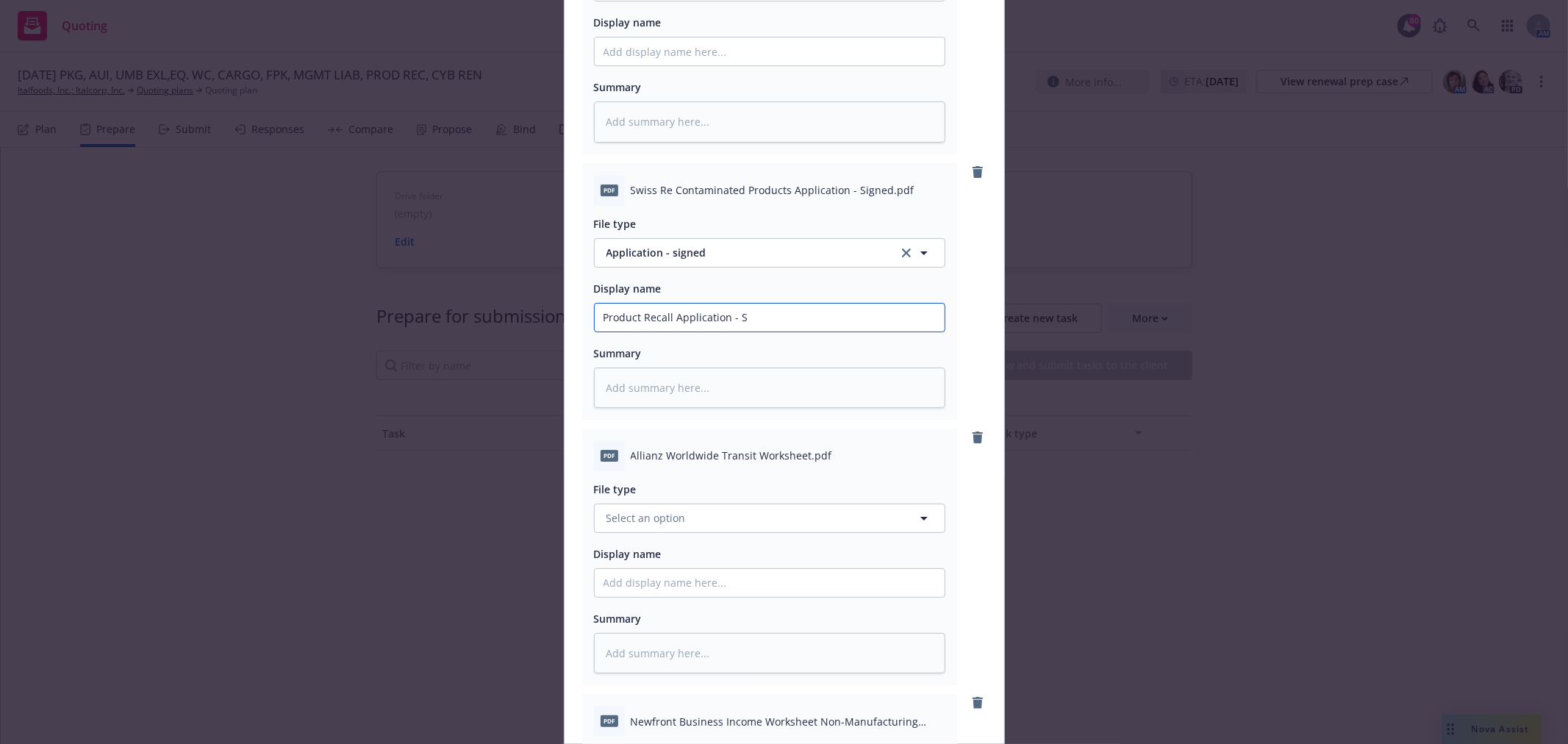
type input "Product Recall Application - Sw"
type textarea "x"
type input "Product Recall Application -"
type textarea "x"
type input "Product Recall Application -"
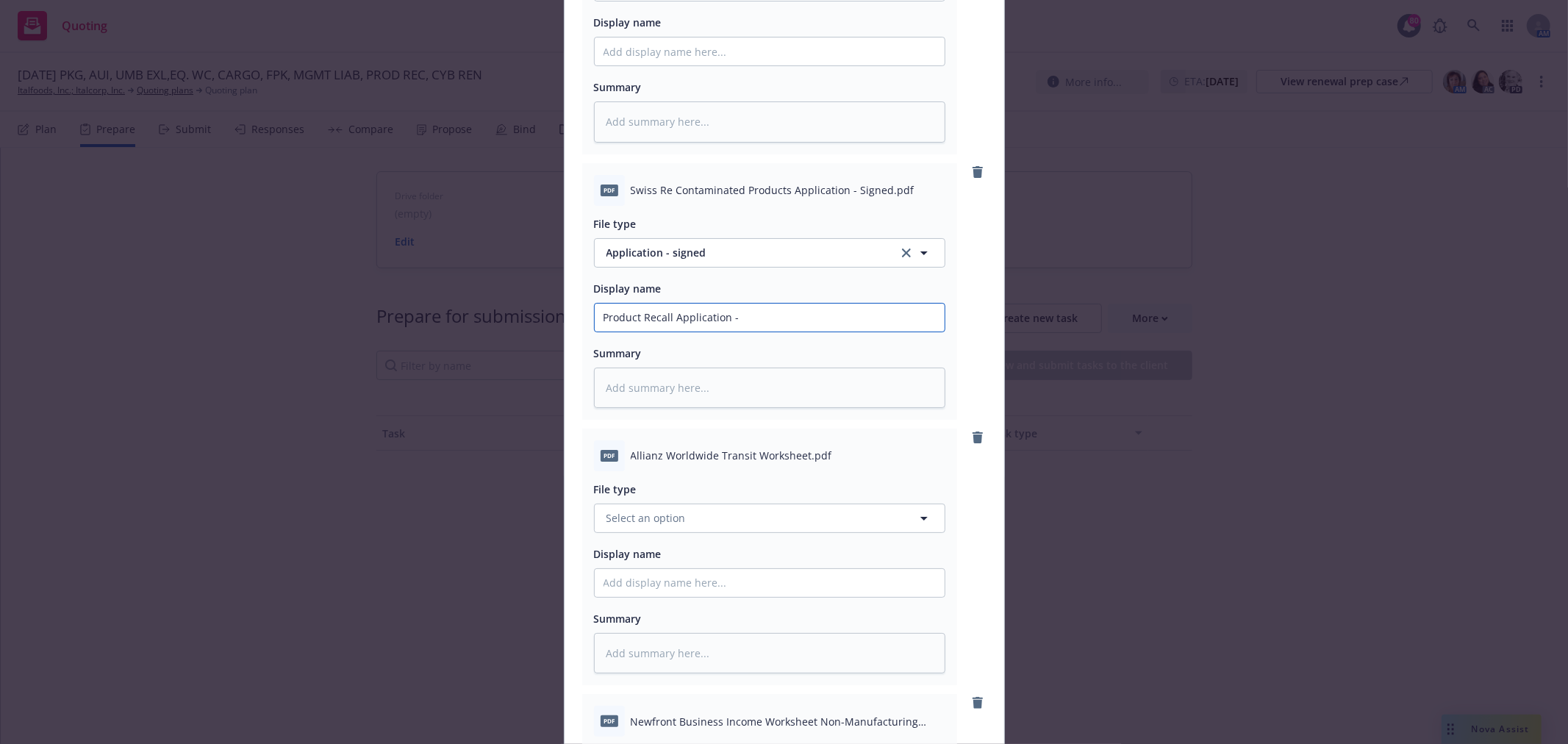
type textarea "x"
type input "Product Recall Application"
type textarea "x"
type input "Product Recall Application"
type textarea "x"
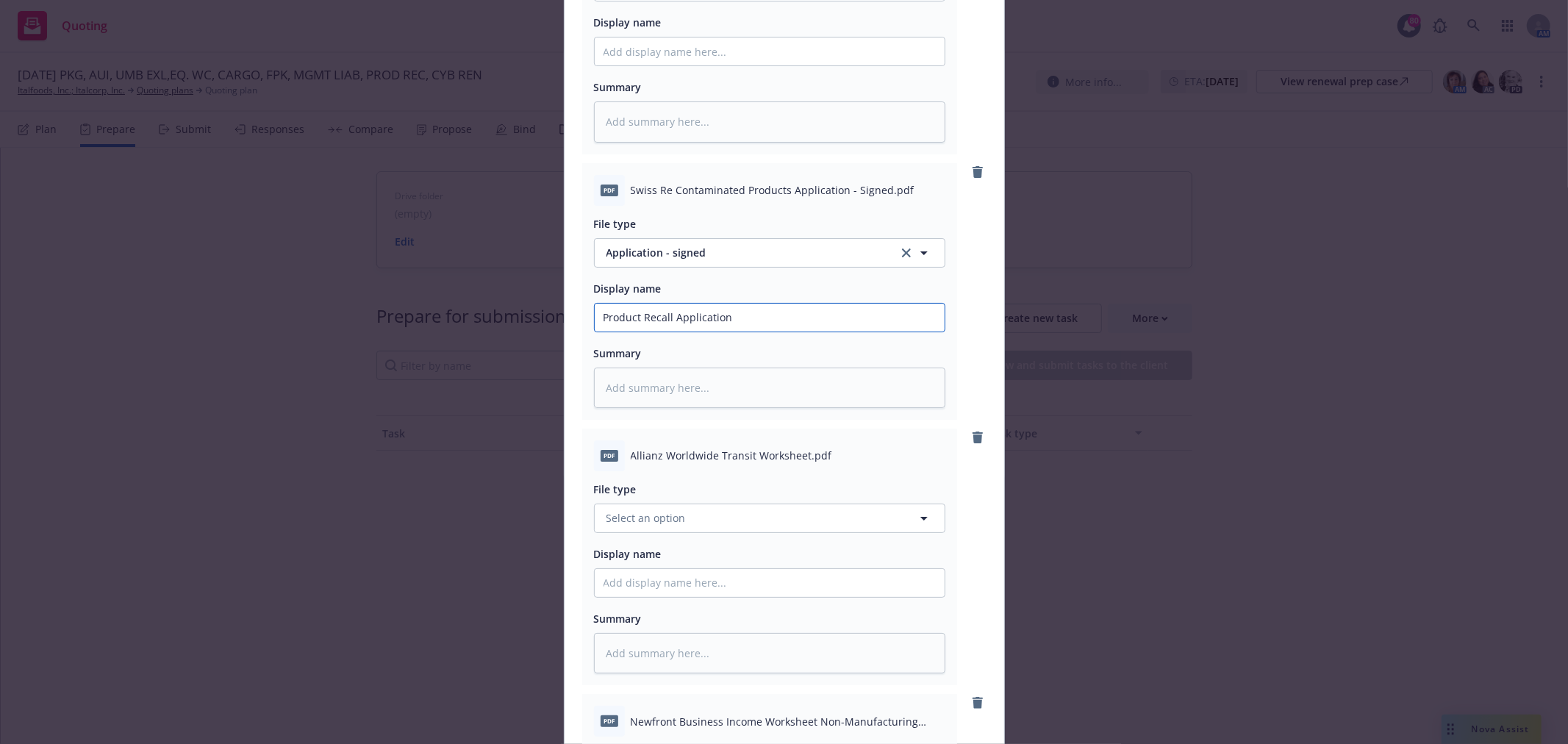
type input "Product Recall Applicatio"
type textarea "x"
type input "Product Recall Applicati"
type textarea "x"
type input "Product Recall Applicat"
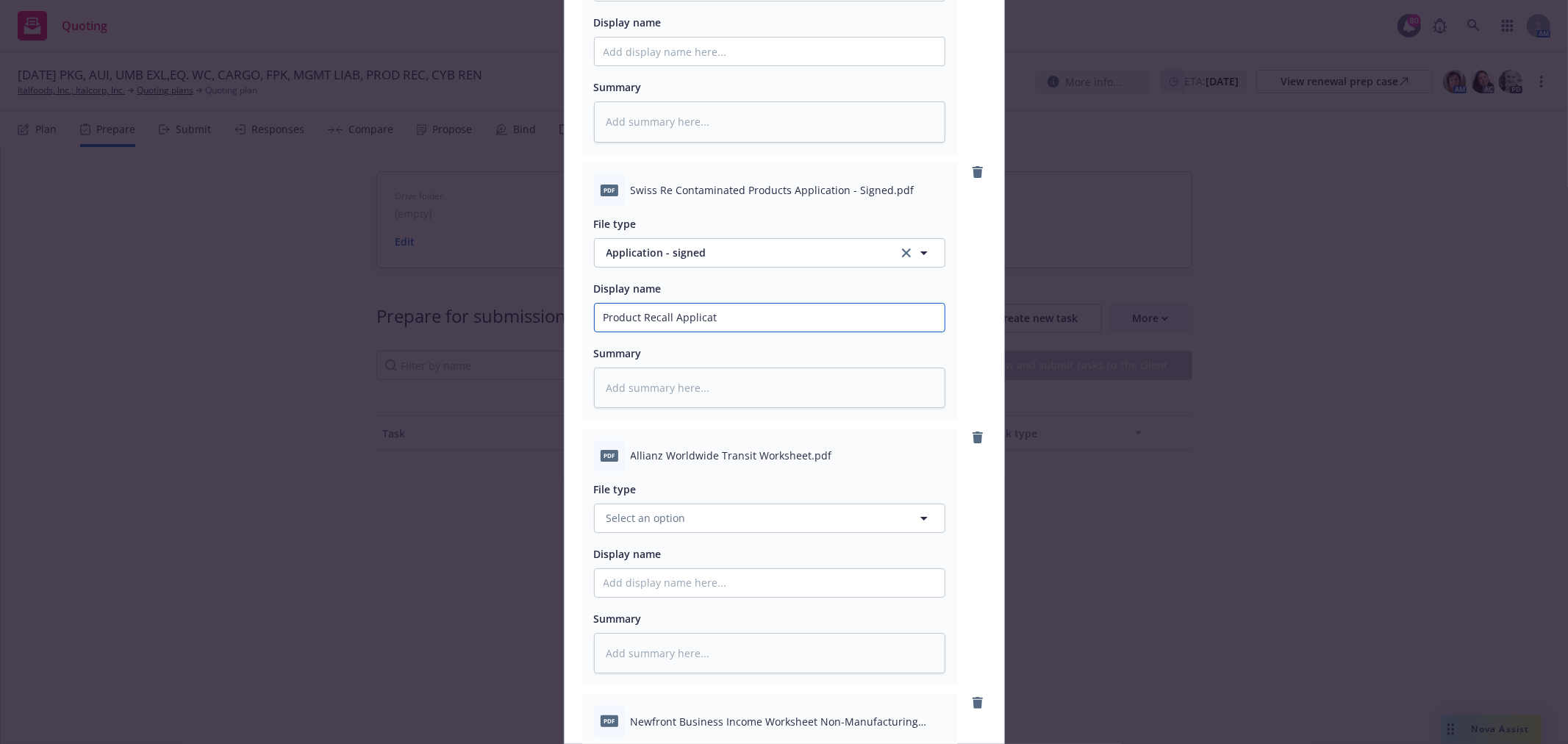
type textarea "x"
type input "Product Recall Applic"
type textarea "x"
type input "Product Recall Appli"
type textarea "x"
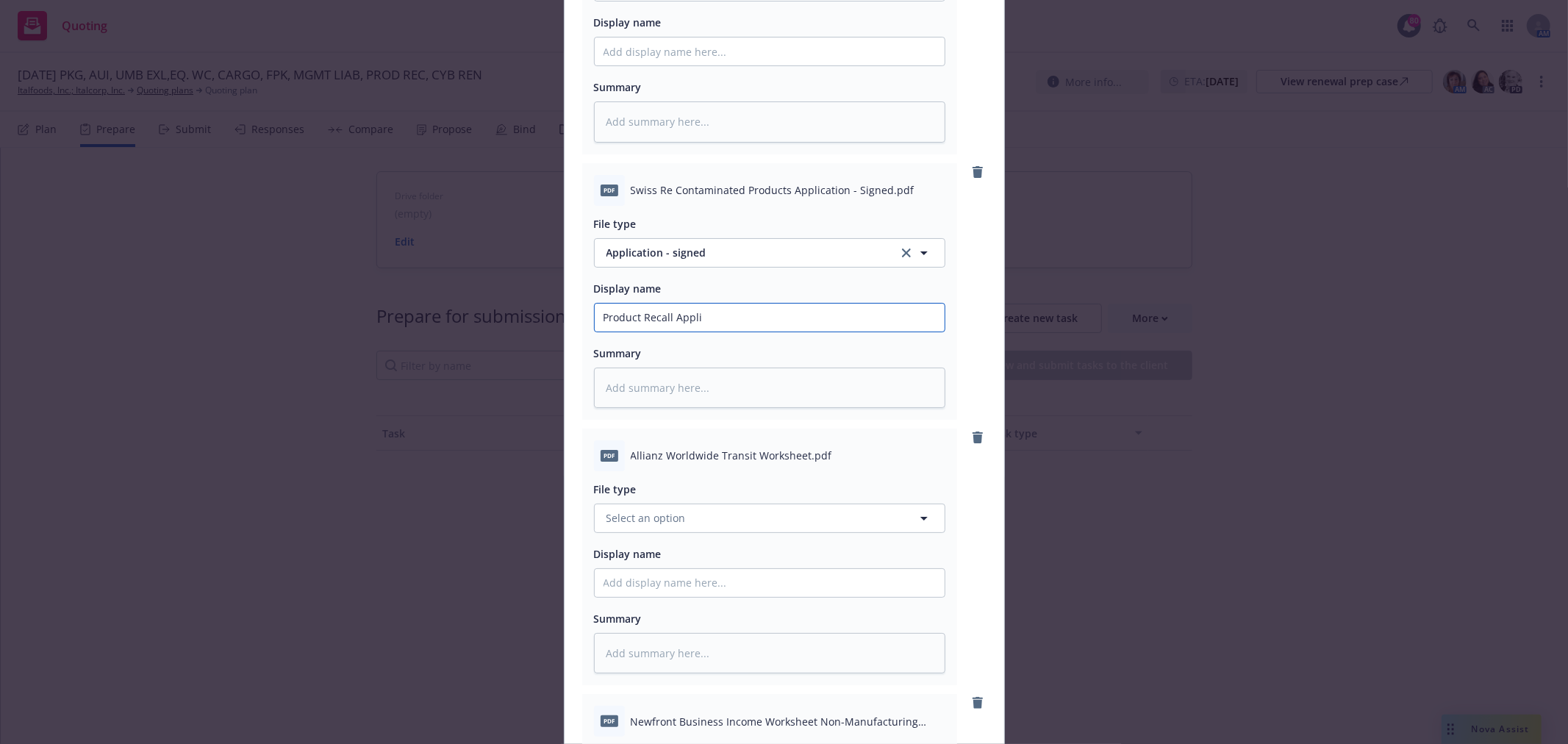
type input "Product Recall Appl"
type textarea "x"
type input "Product Recall App"
type textarea "x"
type input "Product Recall"
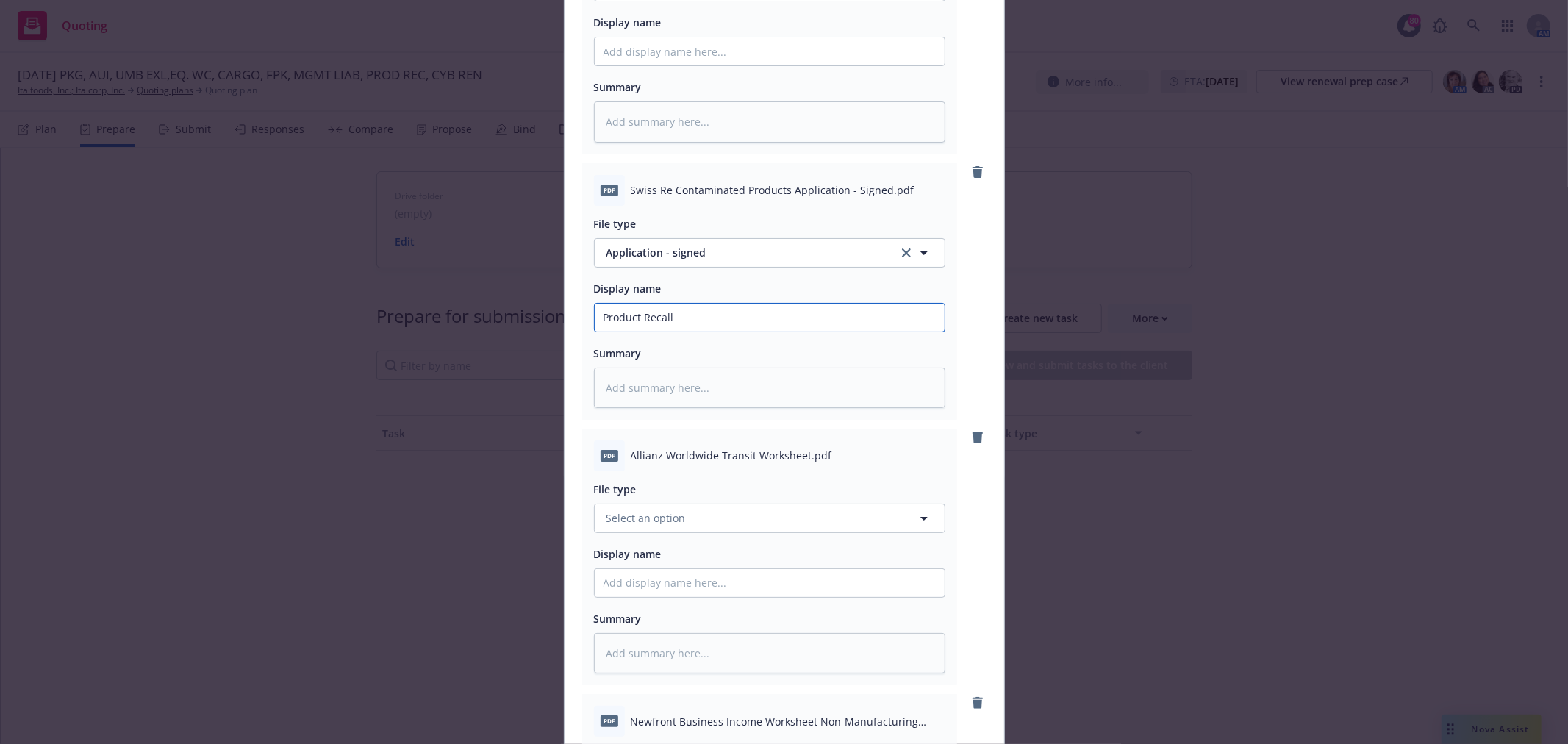
type textarea "x"
type input "Product Recal"
type textarea "x"
type input "Product Reca"
type textarea "x"
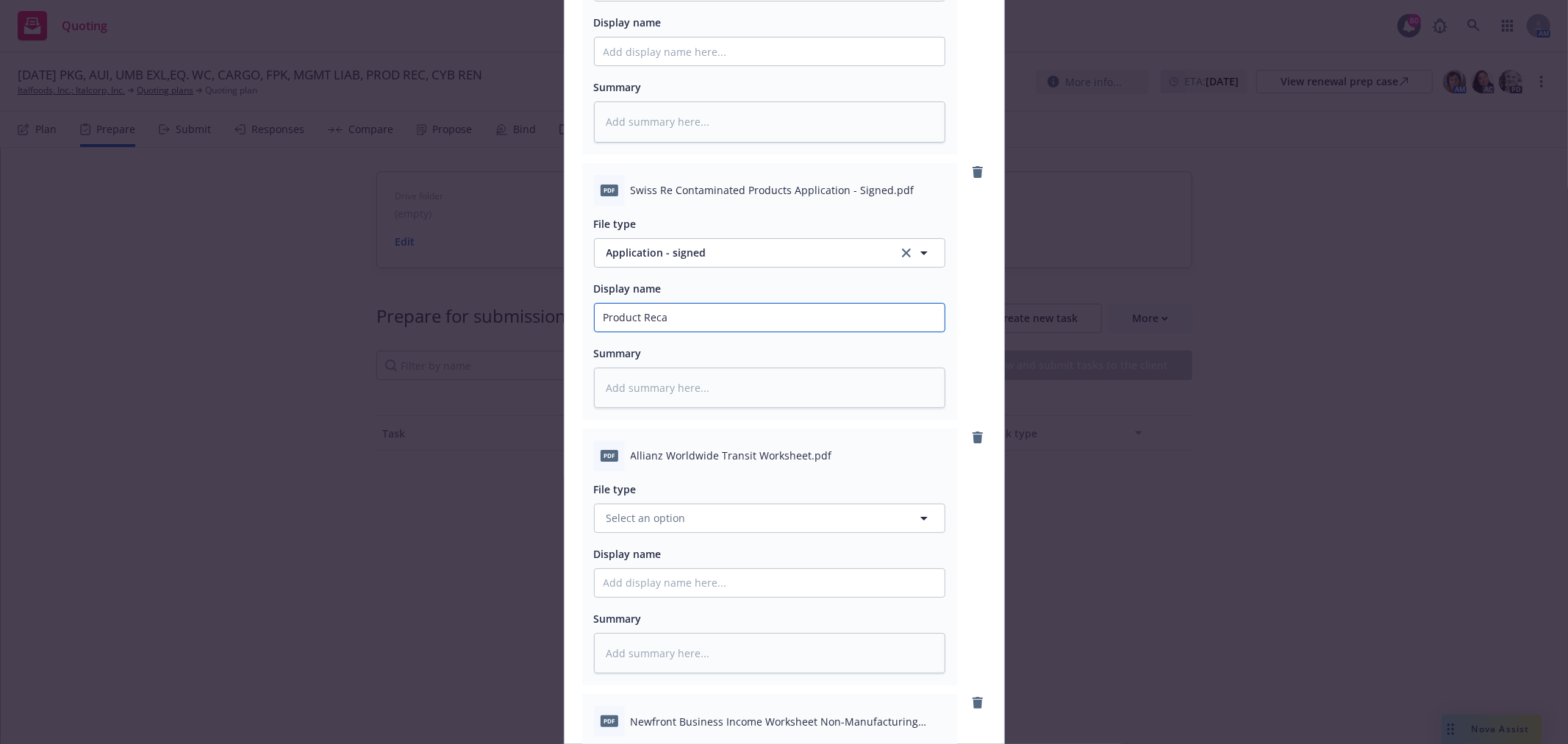
type input "Product Rec"
type textarea "x"
type input "Product Re"
type textarea "x"
type input "Product R"
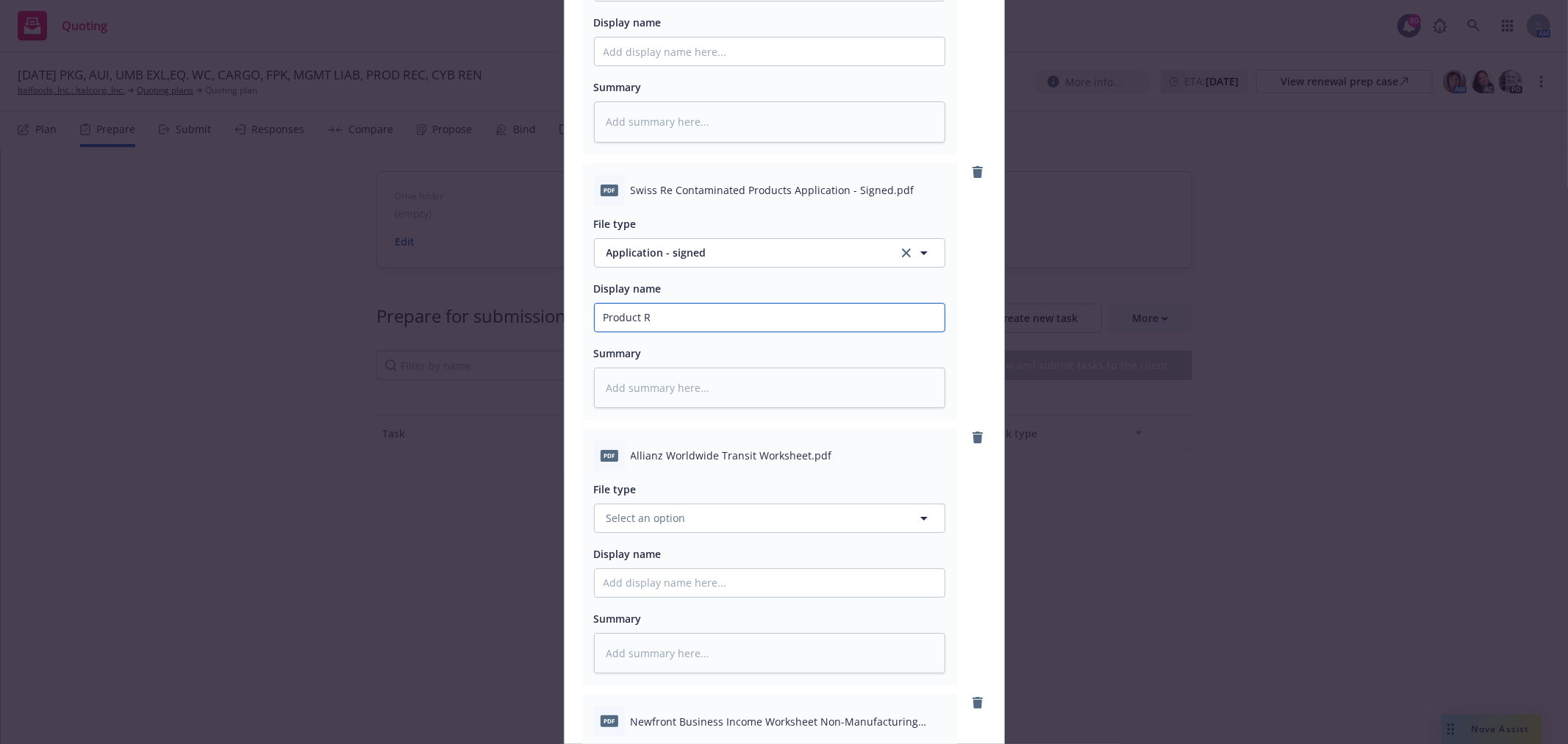
type textarea "x"
type input "Product"
type textarea "x"
type input "Product"
type textarea "x"
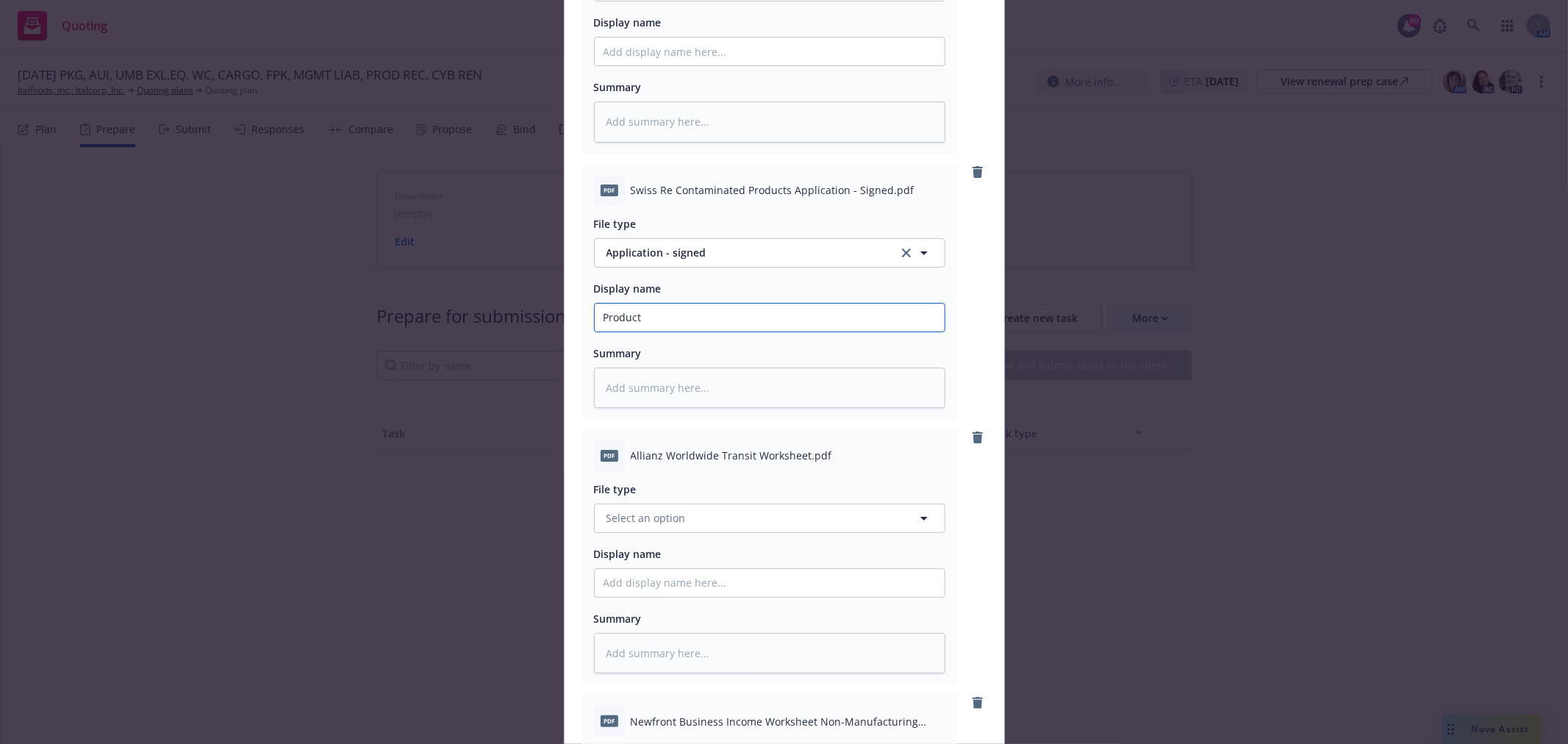
type input "Produc"
type textarea "x"
type input "Produ"
type textarea "x"
type input "Prod"
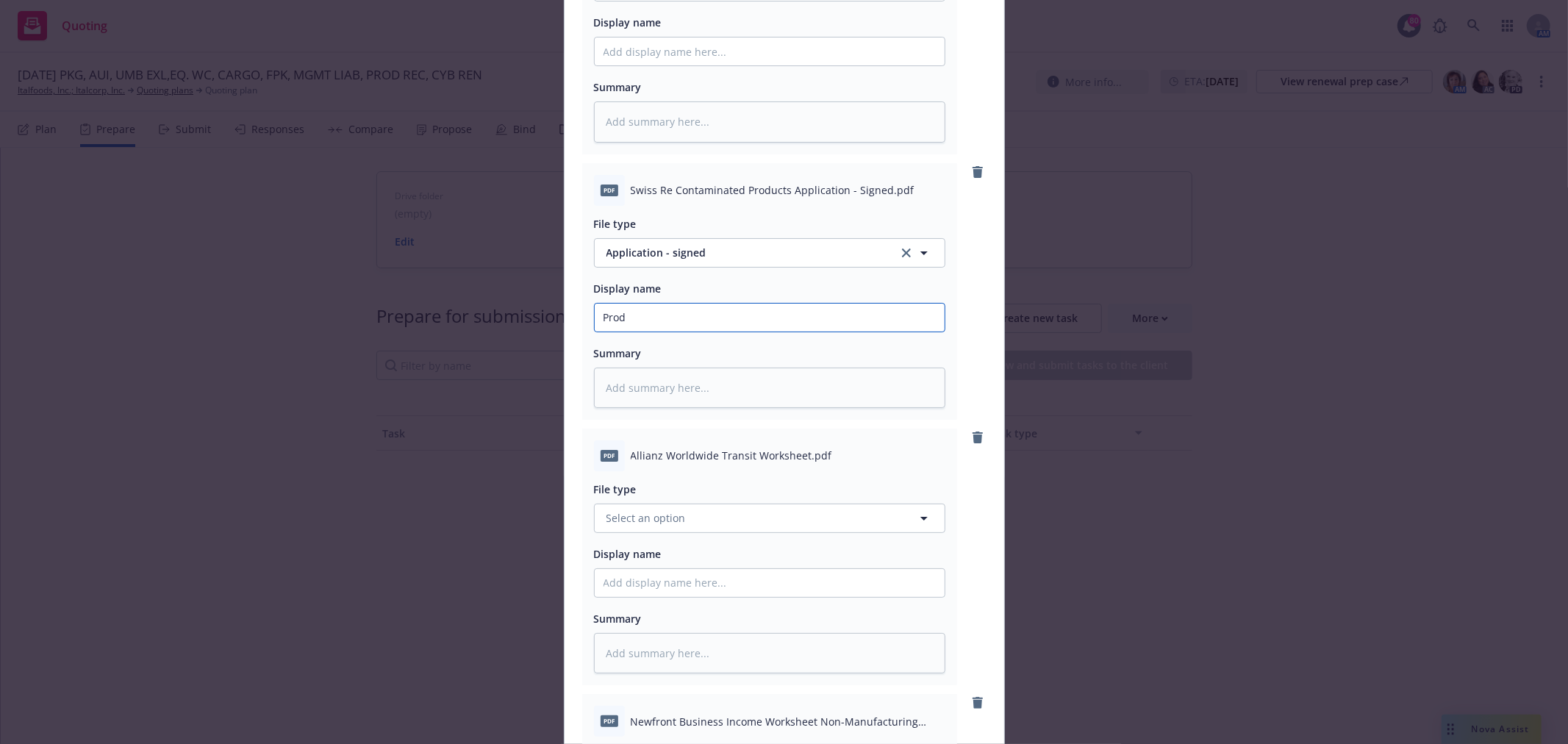
type textarea "x"
type input "Pro"
type textarea "x"
type input "Pr"
type textarea "x"
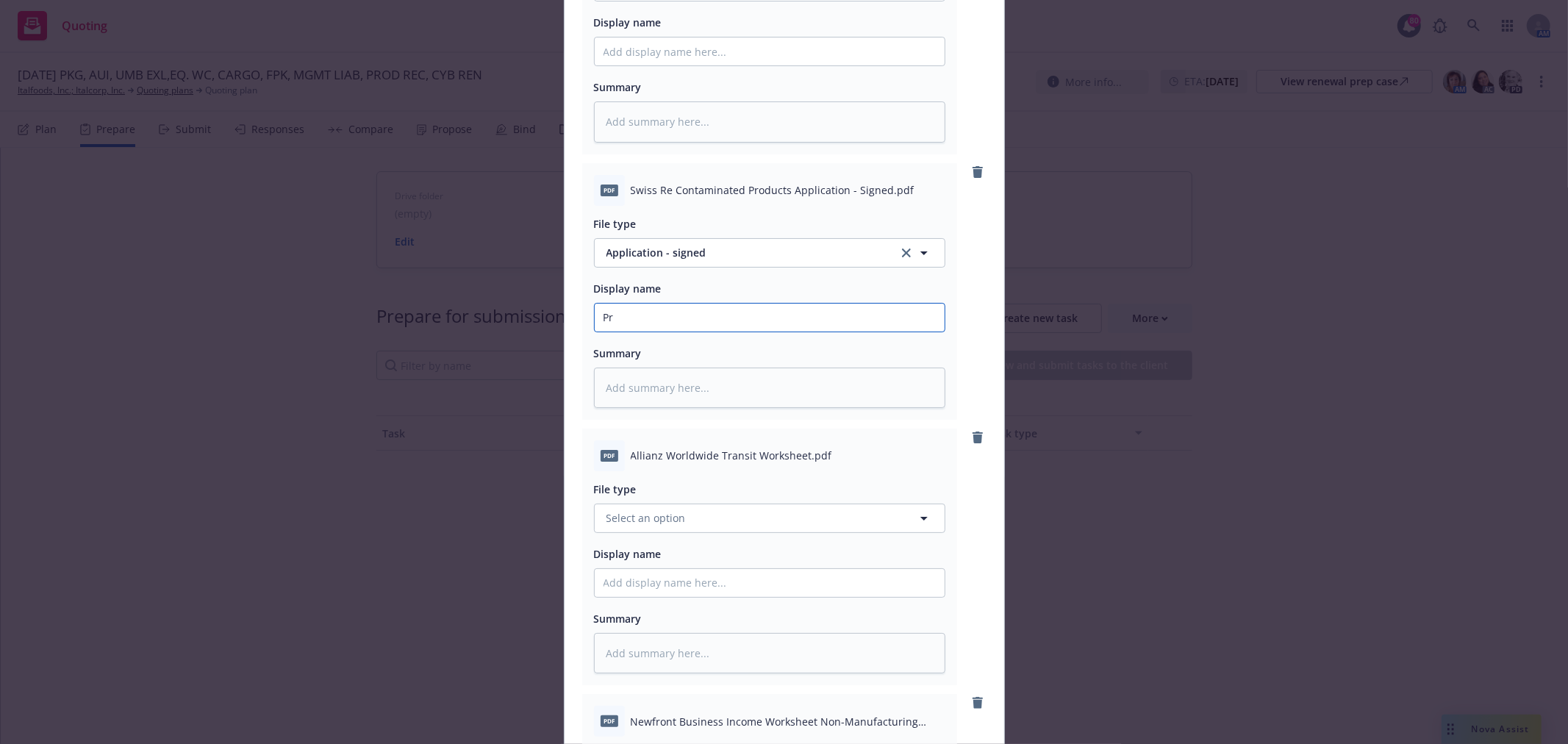
type input "P"
type textarea "x"
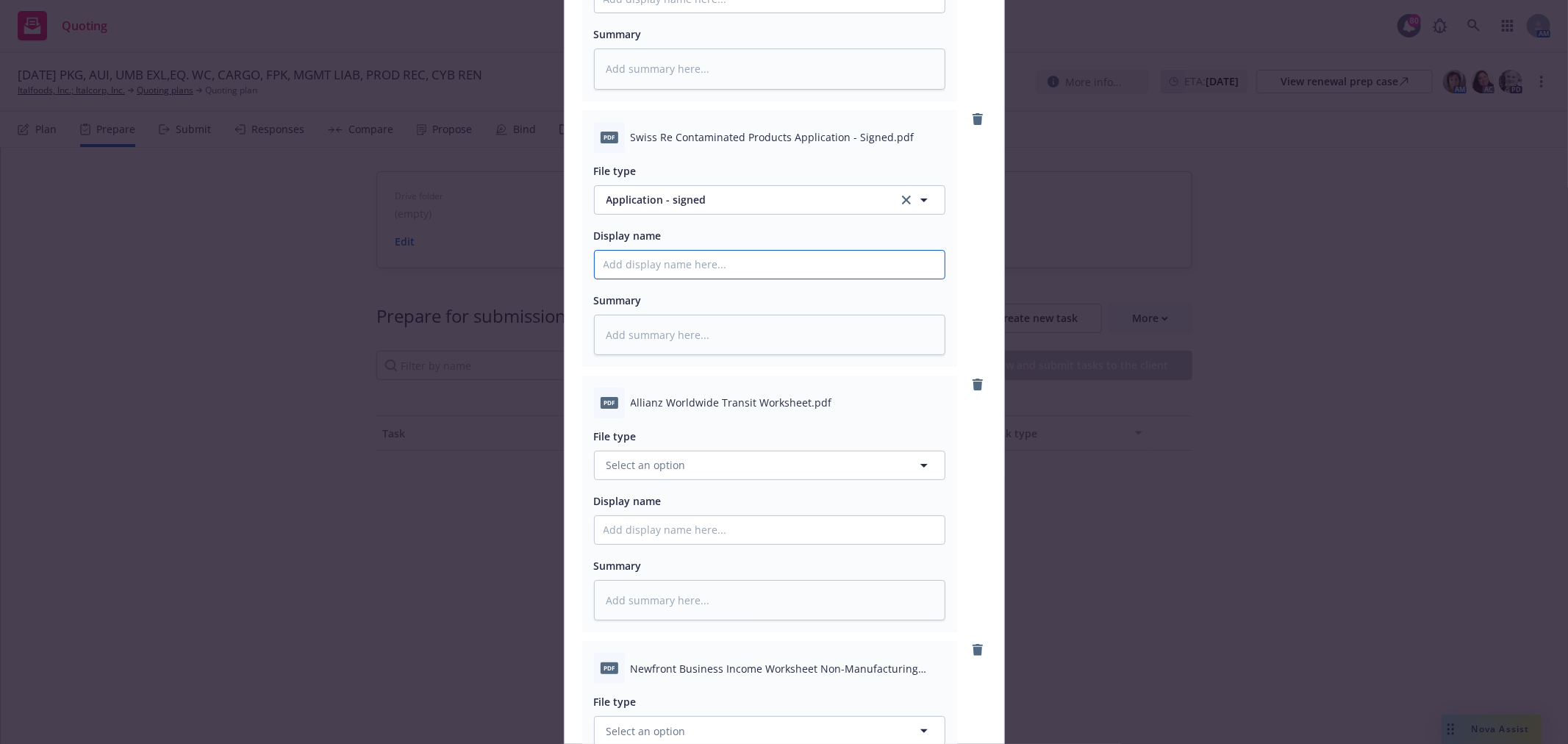
scroll to position [326, 0]
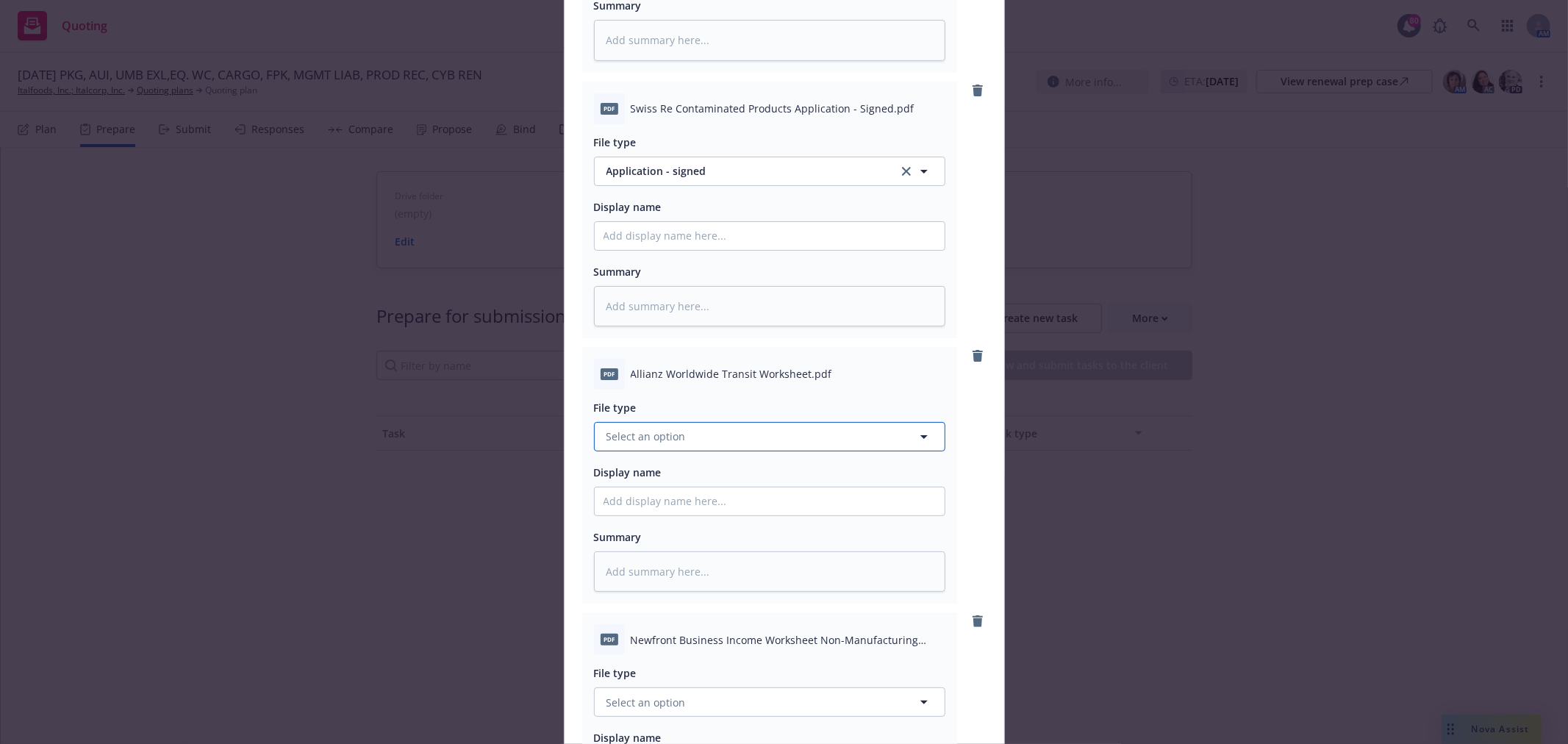
click at [693, 438] on button "Select an option" at bounding box center [770, 436] width 352 height 29
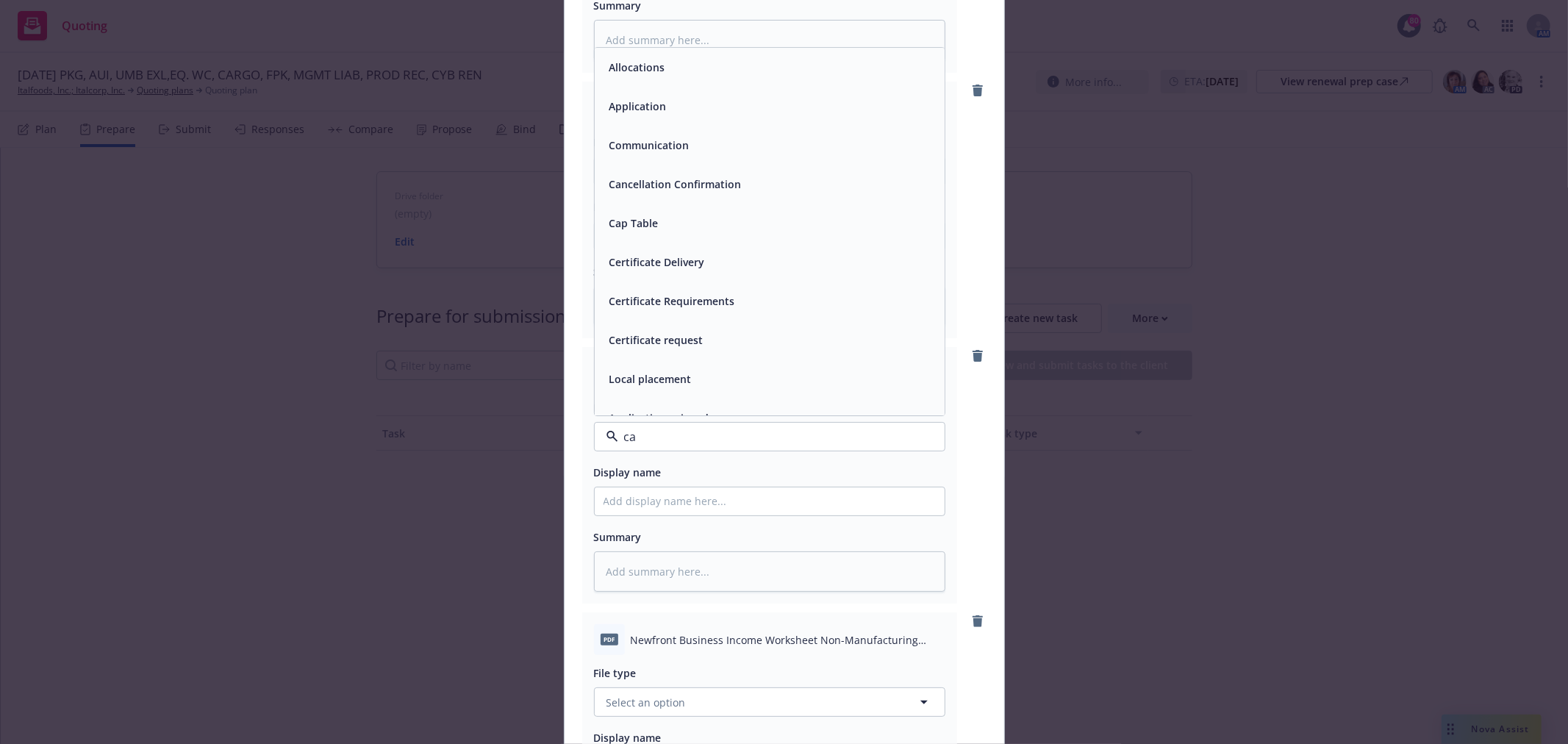
type input "c"
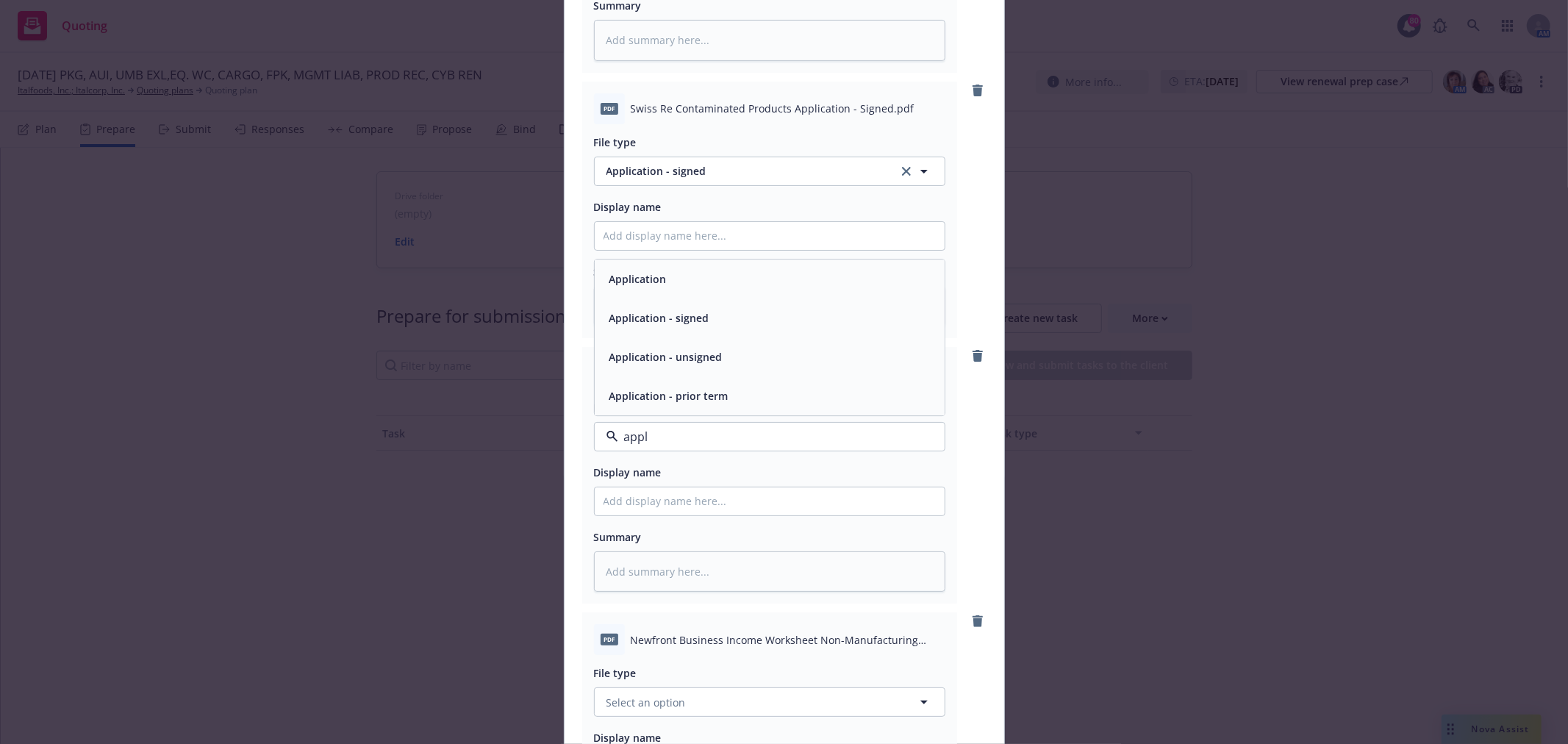
type input "appli"
click at [703, 273] on div "Application" at bounding box center [770, 279] width 332 height 22
type textarea "x"
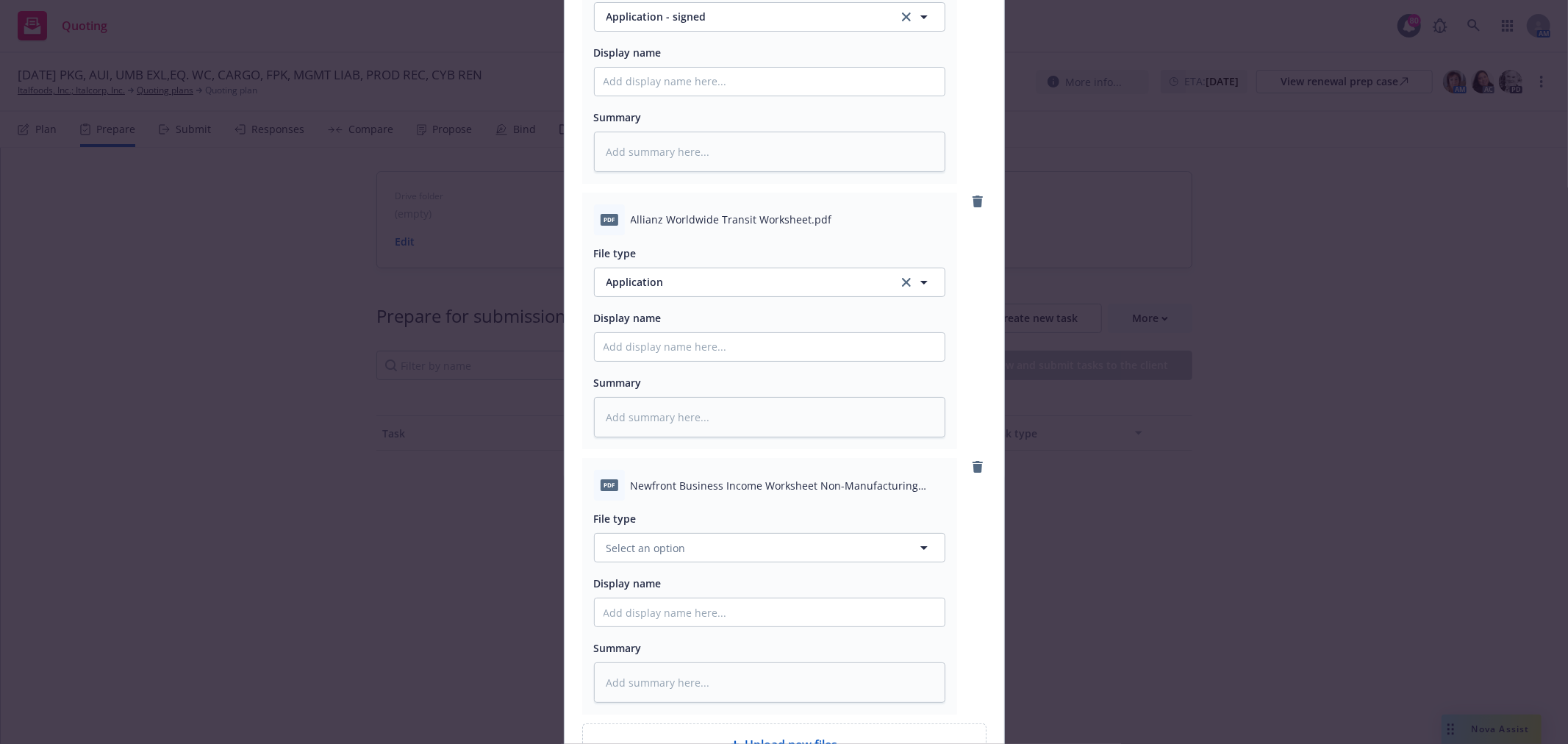
scroll to position [489, 0]
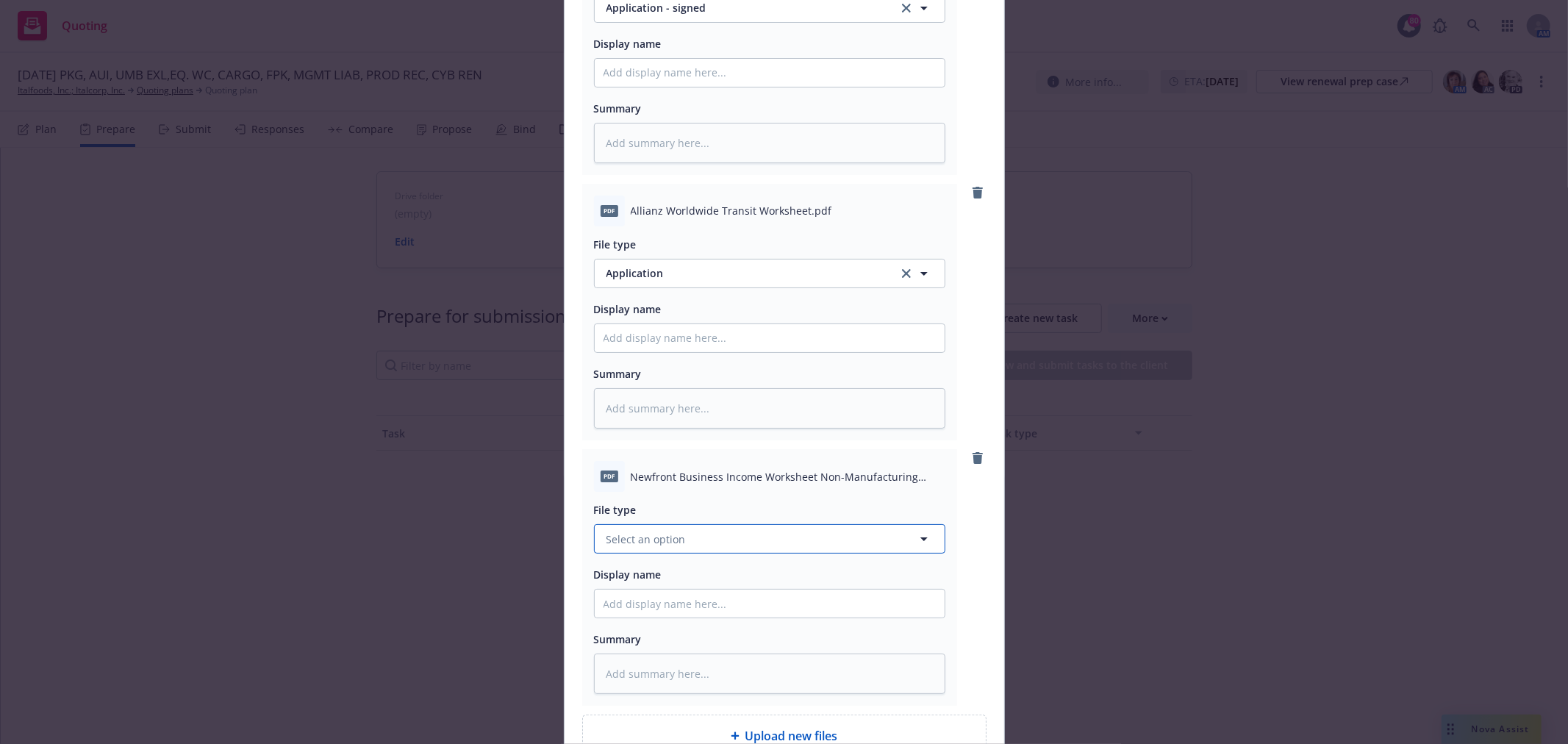
click at [773, 546] on button "Select an option" at bounding box center [770, 539] width 352 height 29
type input "b"
type input "i"
type input "w"
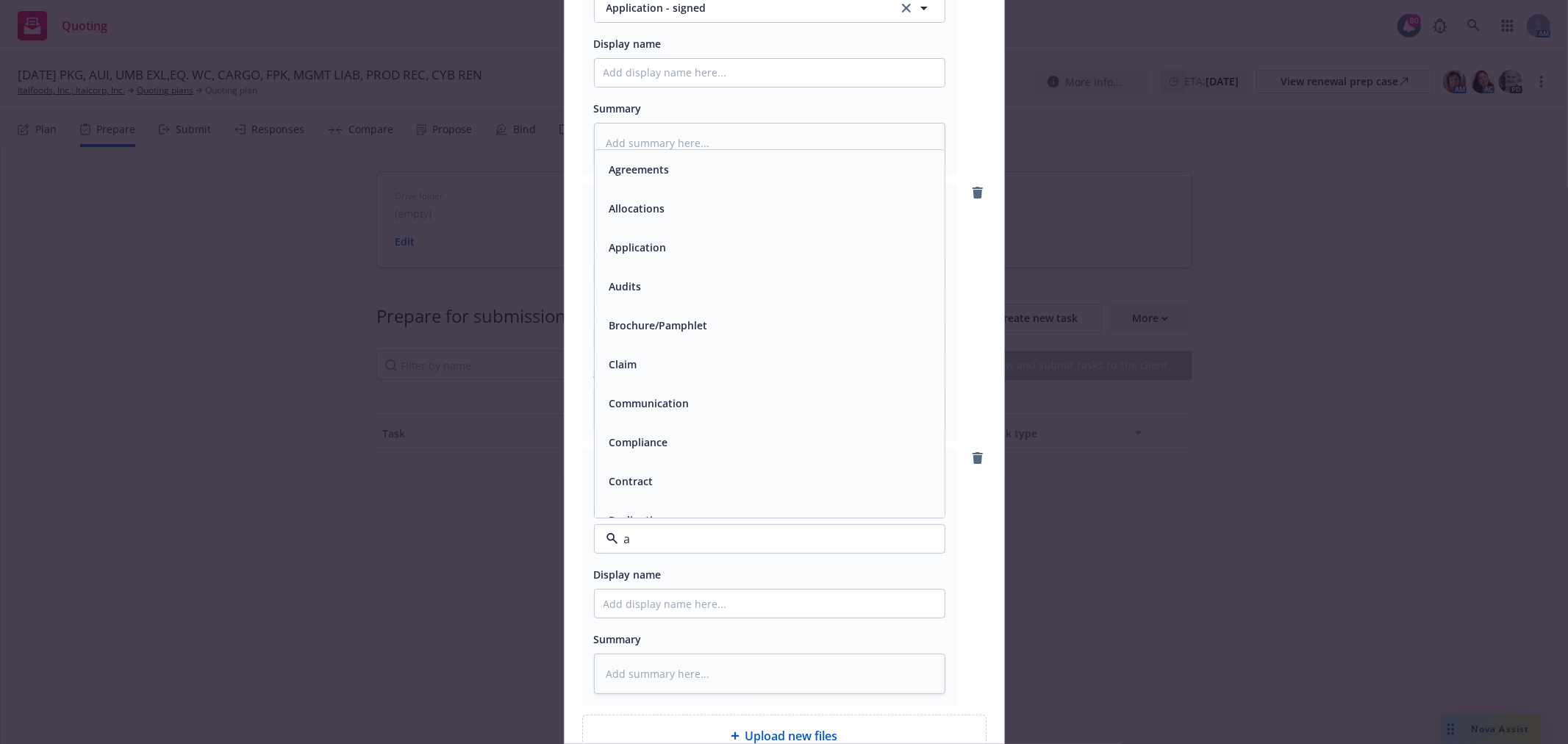
type input "ap"
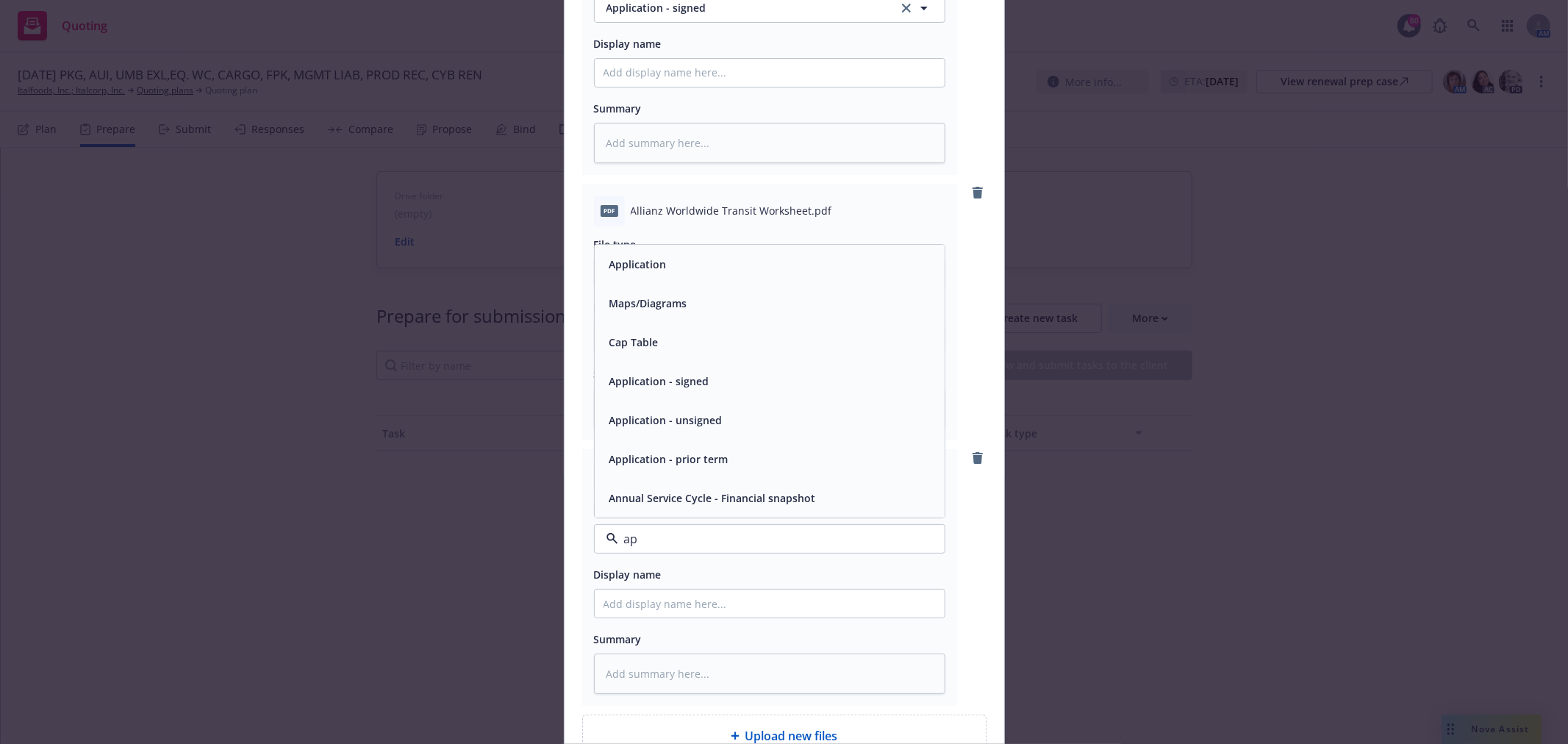
click at [637, 261] on span "Application" at bounding box center [638, 264] width 58 height 15
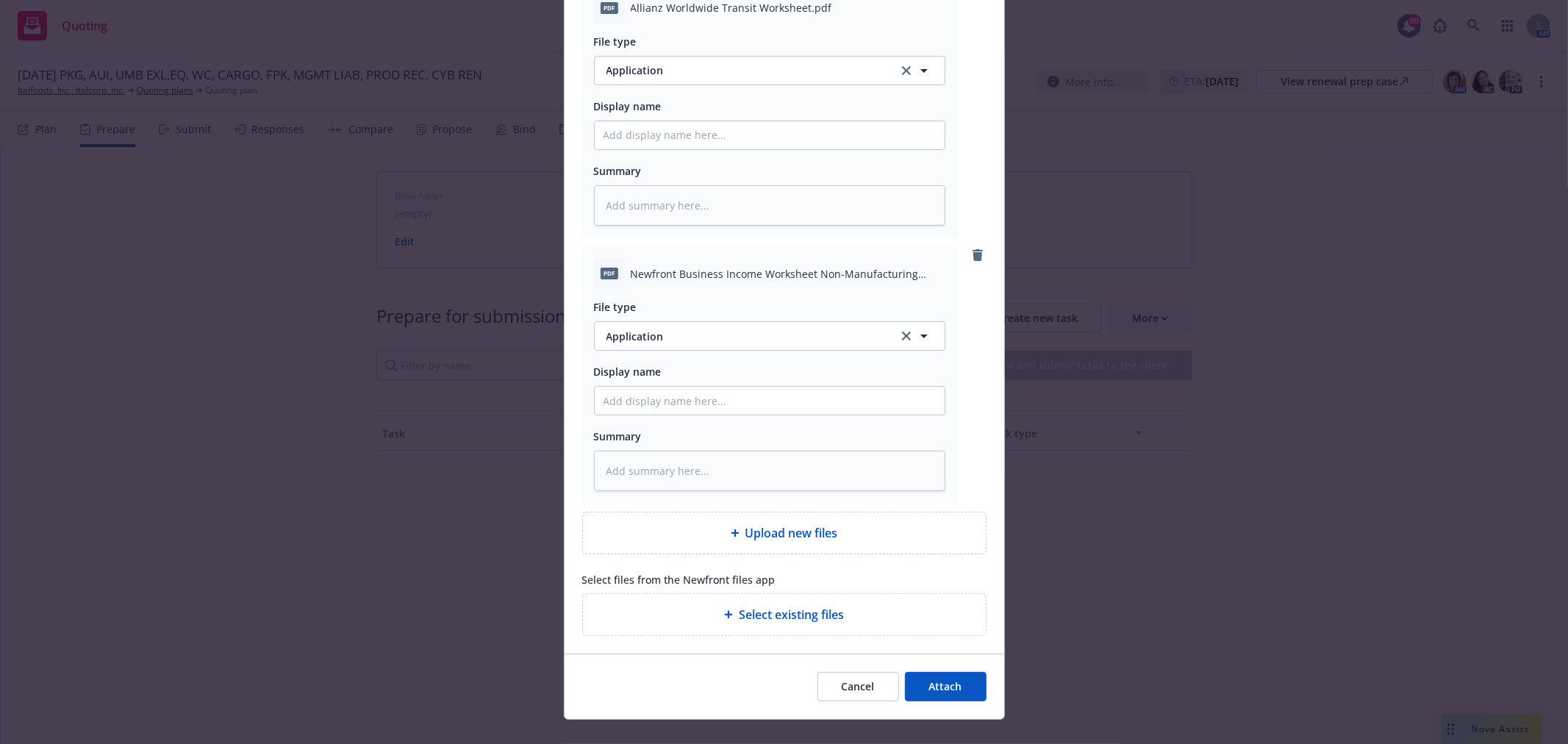
scroll to position [718, 0]
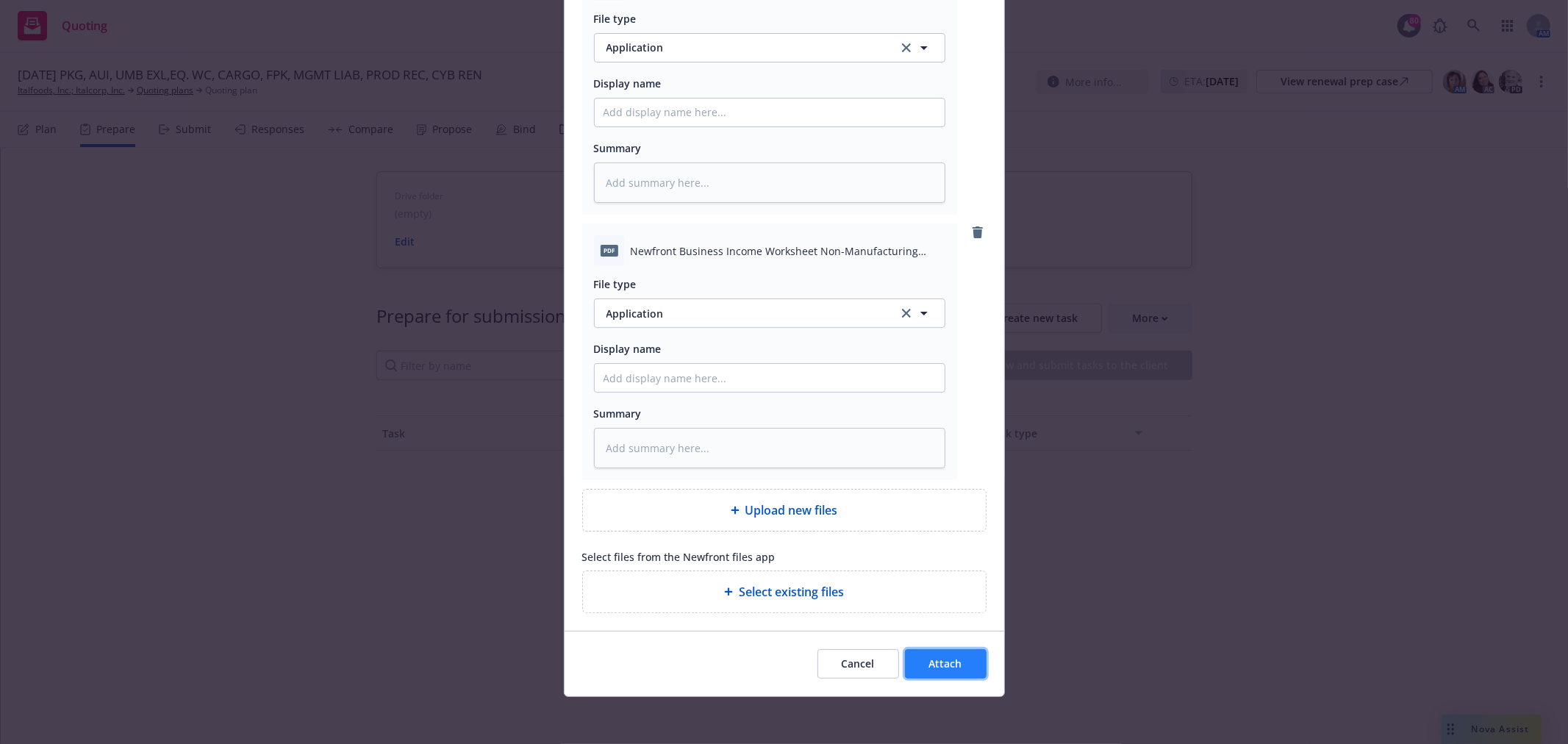
click at [948, 669] on span "Attach" at bounding box center [946, 663] width 33 height 14
type textarea "x"
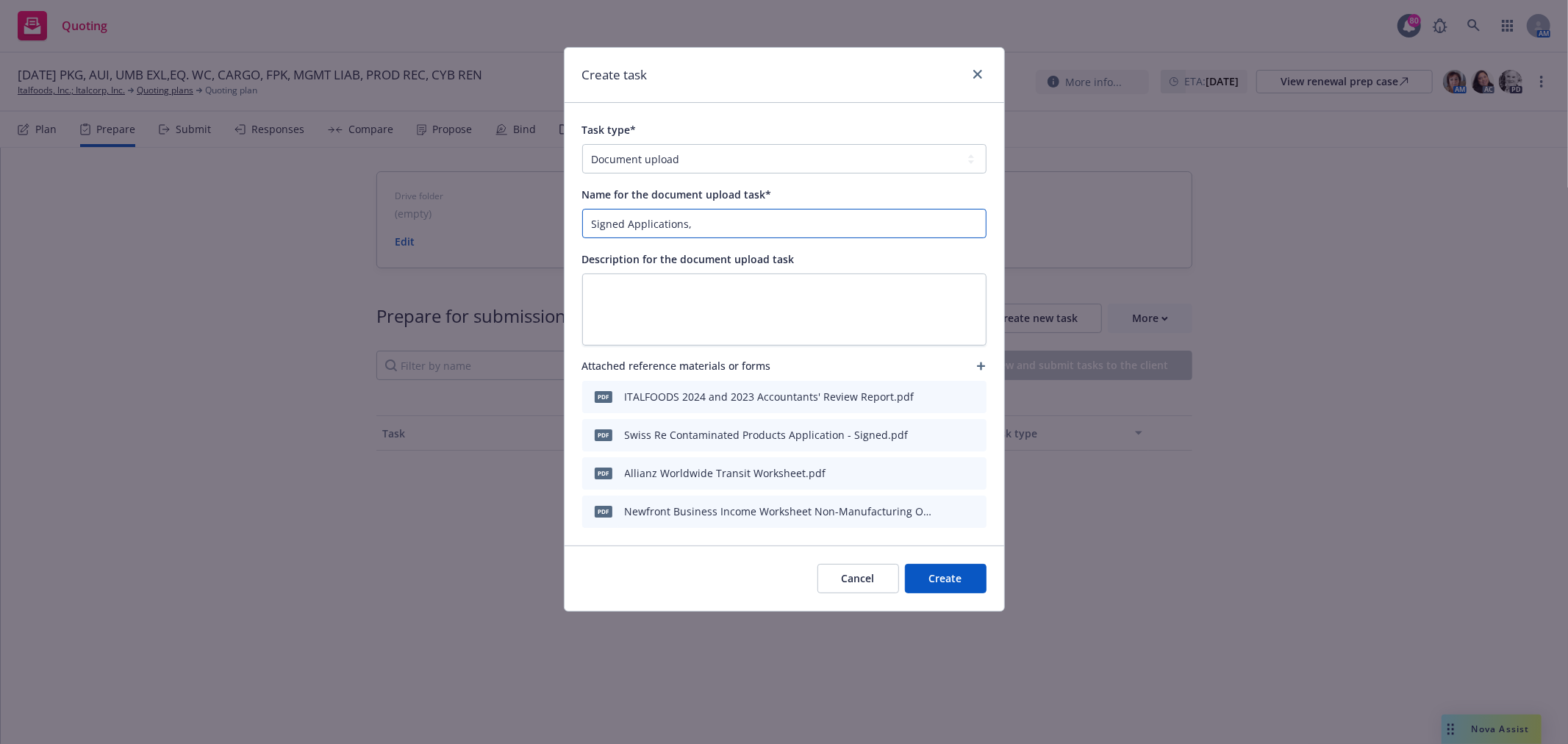
click at [696, 220] on input "Signed Applications," at bounding box center [784, 223] width 403 height 28
type input "S"
type input "Product Recall App, BI Worksheet, Financials, & Allianz Cargo App"
click at [925, 582] on button "Create" at bounding box center [946, 578] width 82 height 29
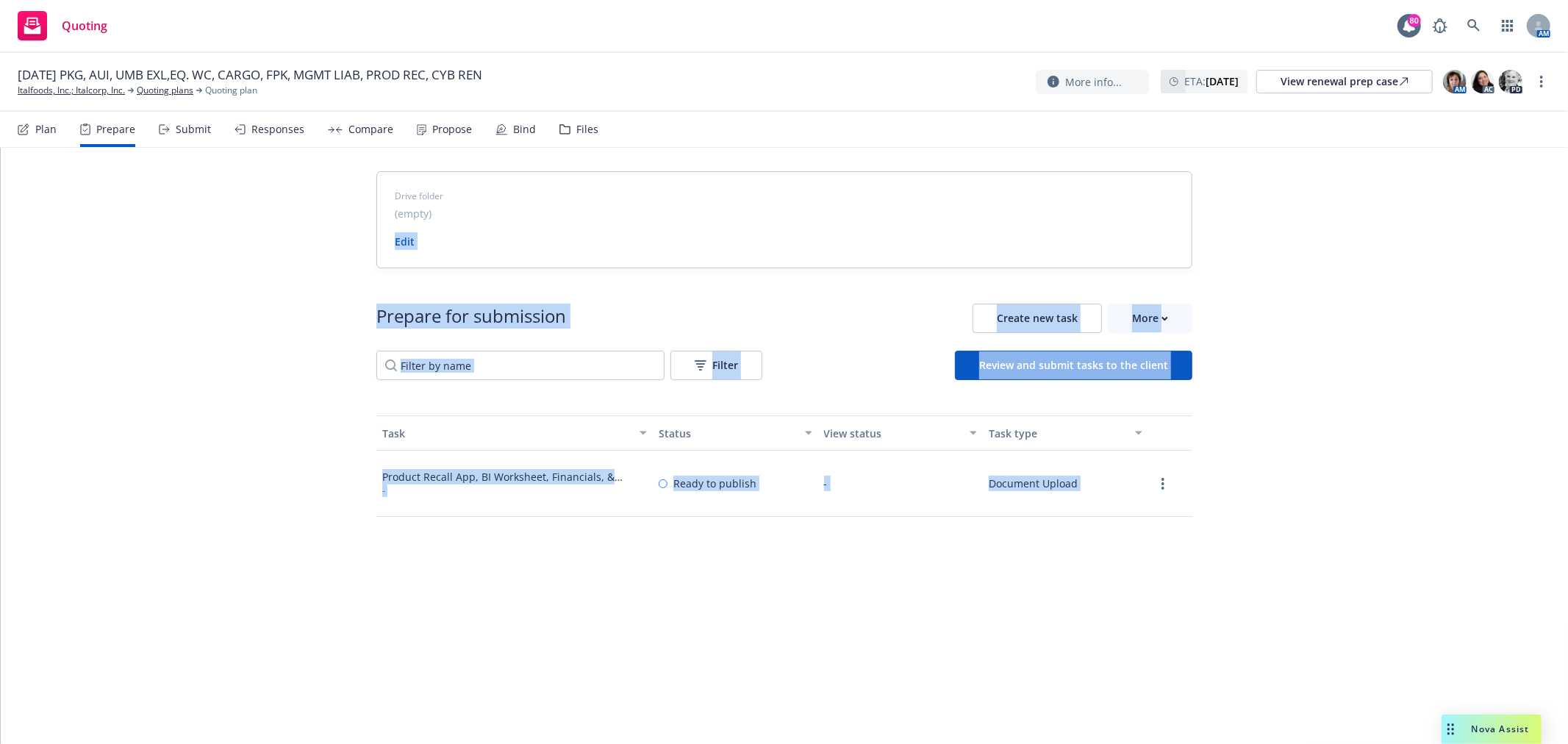
drag, startPoint x: 912, startPoint y: 224, endPoint x: 564, endPoint y: 220, distance: 348.0
click at [607, 483] on div "Product Recall App, BI Worksheet, Financials, & Allianz Cargo App" at bounding box center [514, 477] width 265 height 15
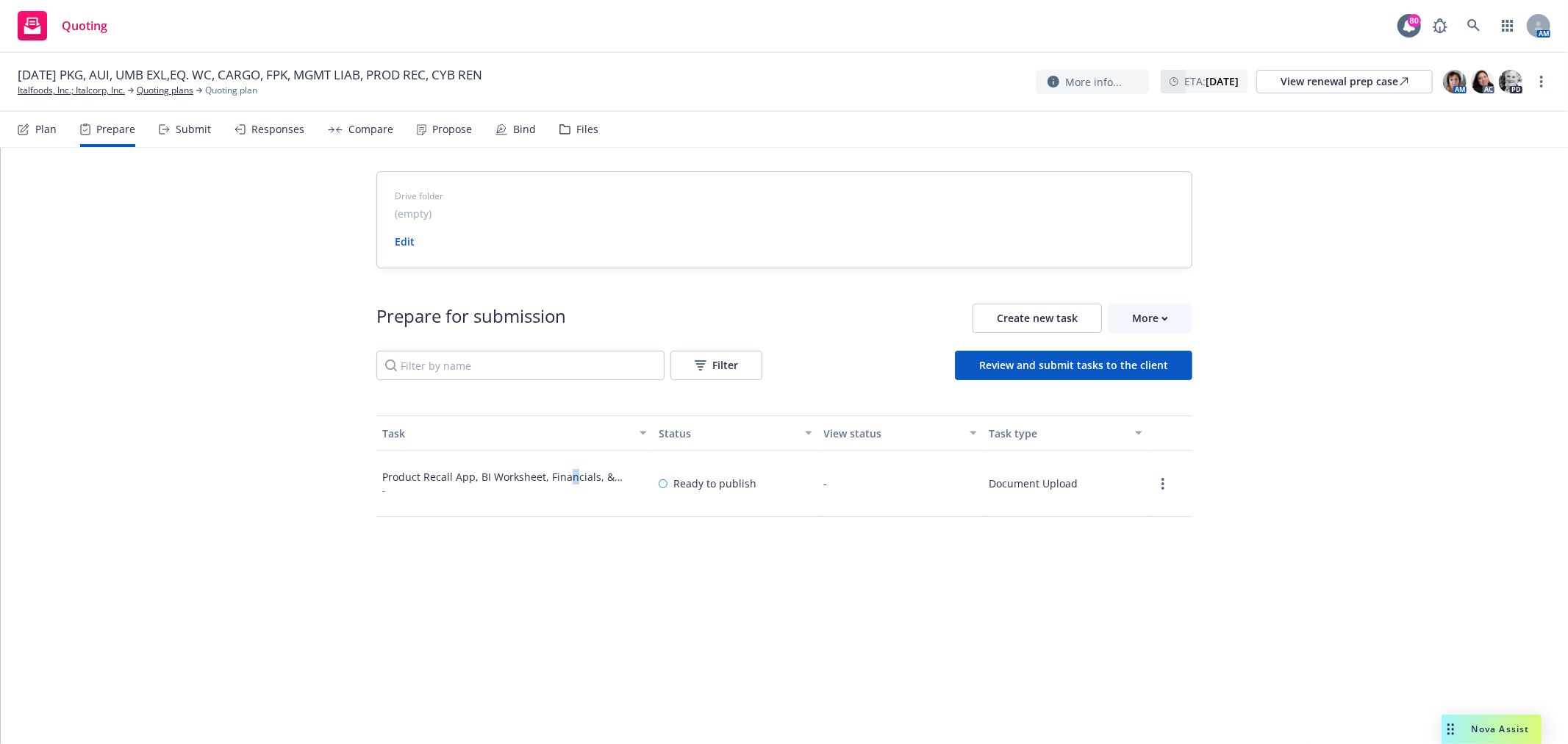
click at [564, 472] on div "Product Recall App, BI Worksheet, Financials, & Allianz Cargo App" at bounding box center [514, 477] width 265 height 15
click at [1155, 488] on link "more" at bounding box center [1163, 483] width 18 height 18
click at [1111, 509] on link "View" at bounding box center [1110, 514] width 134 height 29
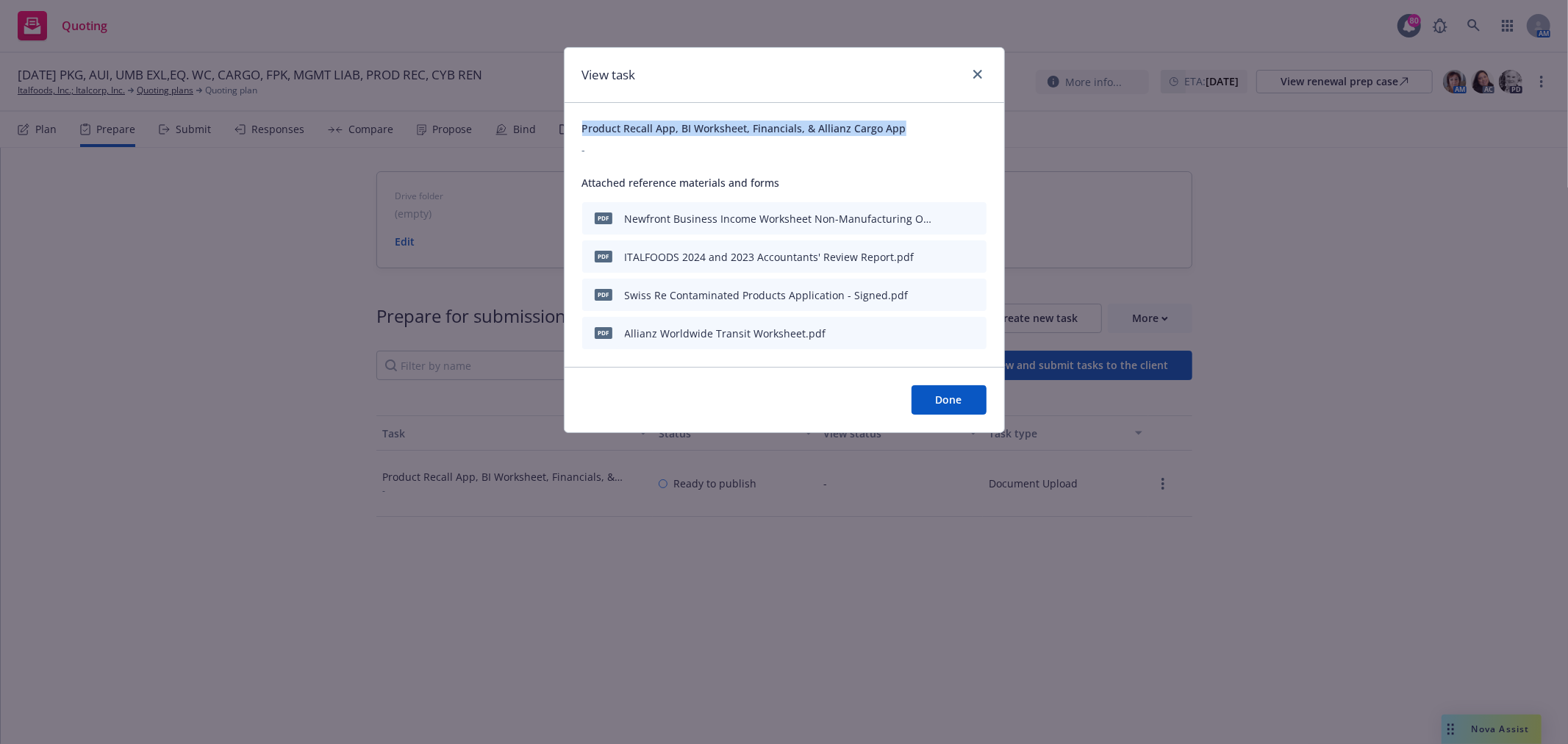
drag, startPoint x: 913, startPoint y: 128, endPoint x: 563, endPoint y: 129, distance: 350.0
click at [563, 129] on div "View task Product Recall App, BI Worksheet, Financials, & Allianz Cargo App - A…" at bounding box center [784, 372] width 1568 height 744
copy span "Product Recall App, BI Worksheet, Financials, & Allianz Cargo App"
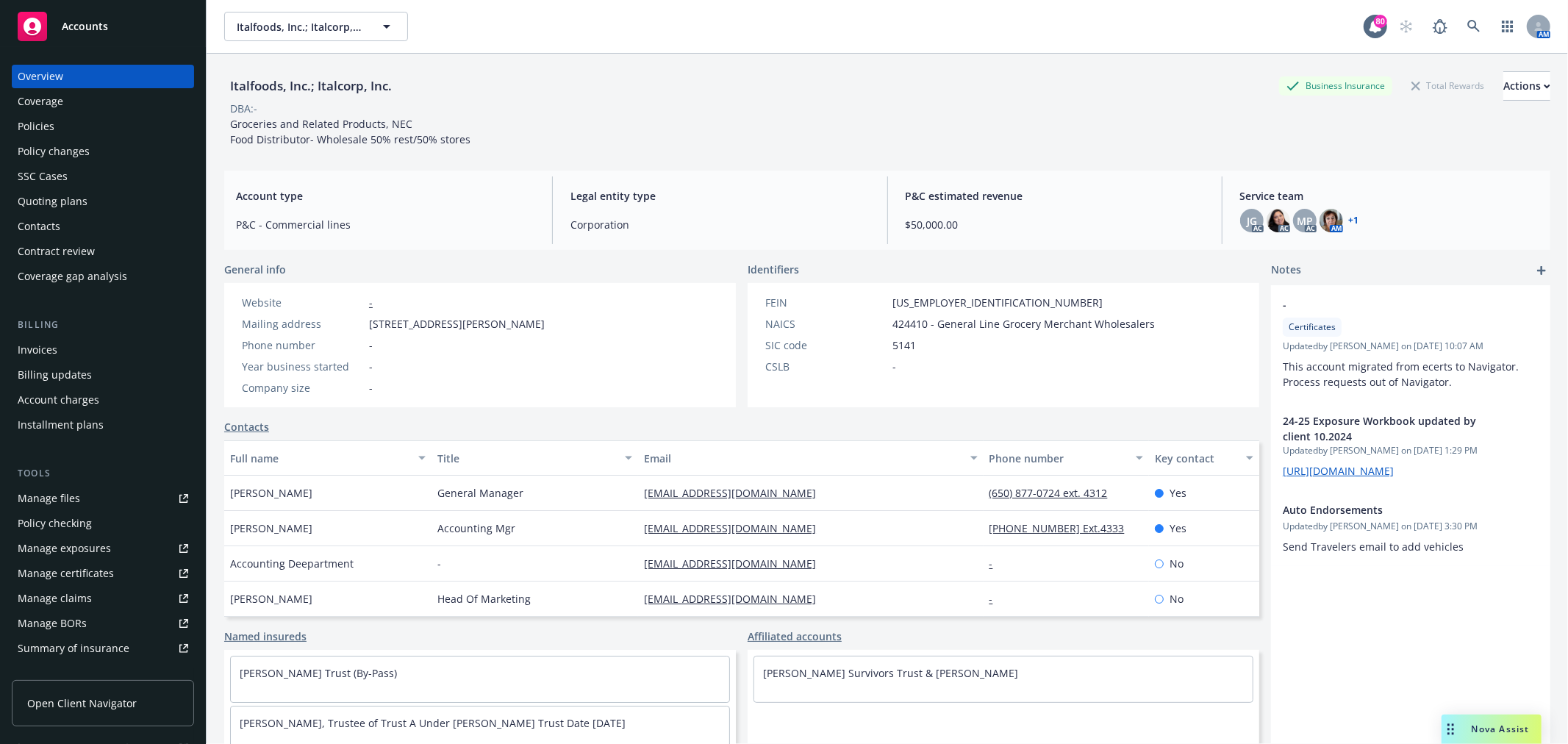
click at [78, 126] on div "Policies" at bounding box center [103, 126] width 170 height 23
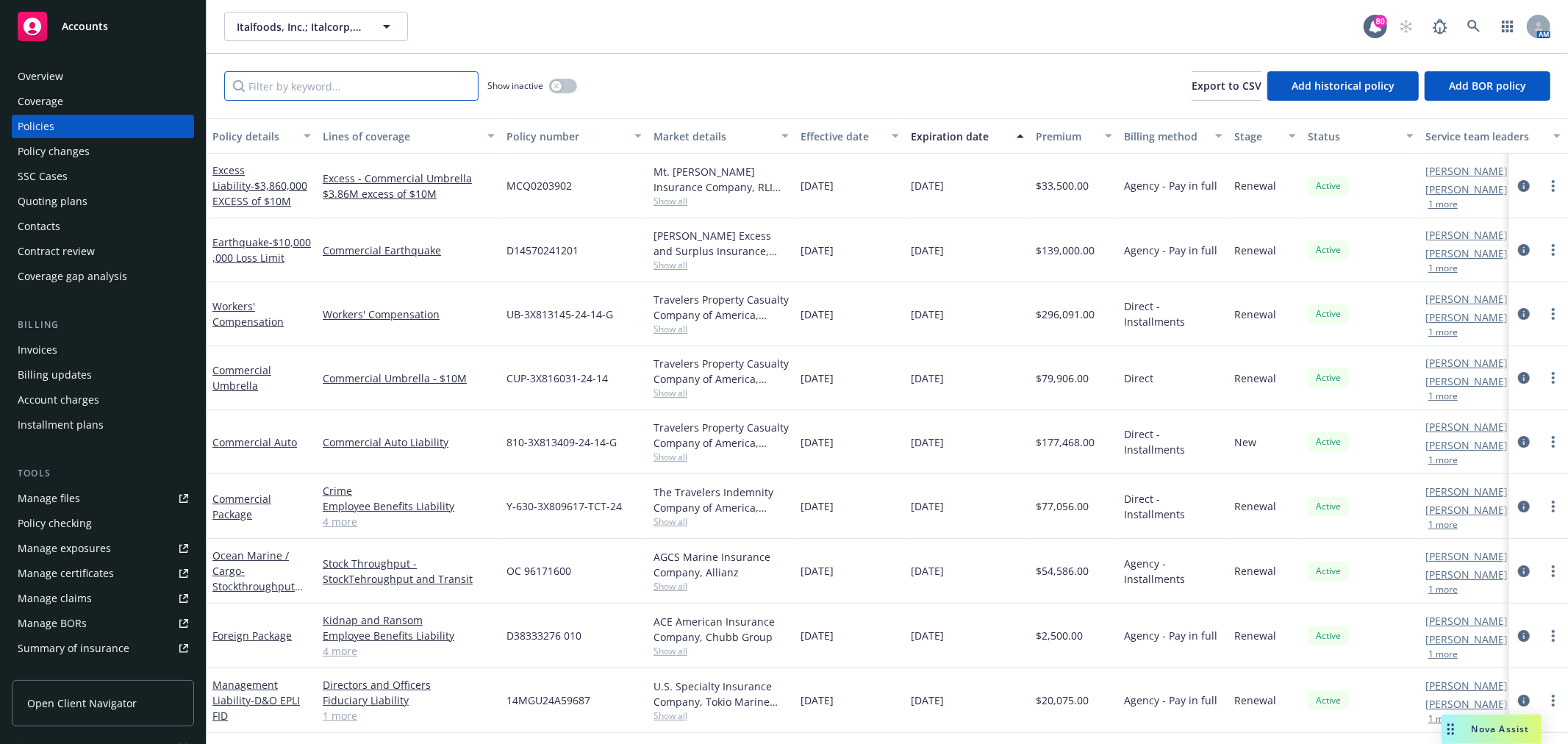
click at [362, 79] on input "Filter by keyword..." at bounding box center [352, 85] width 255 height 29
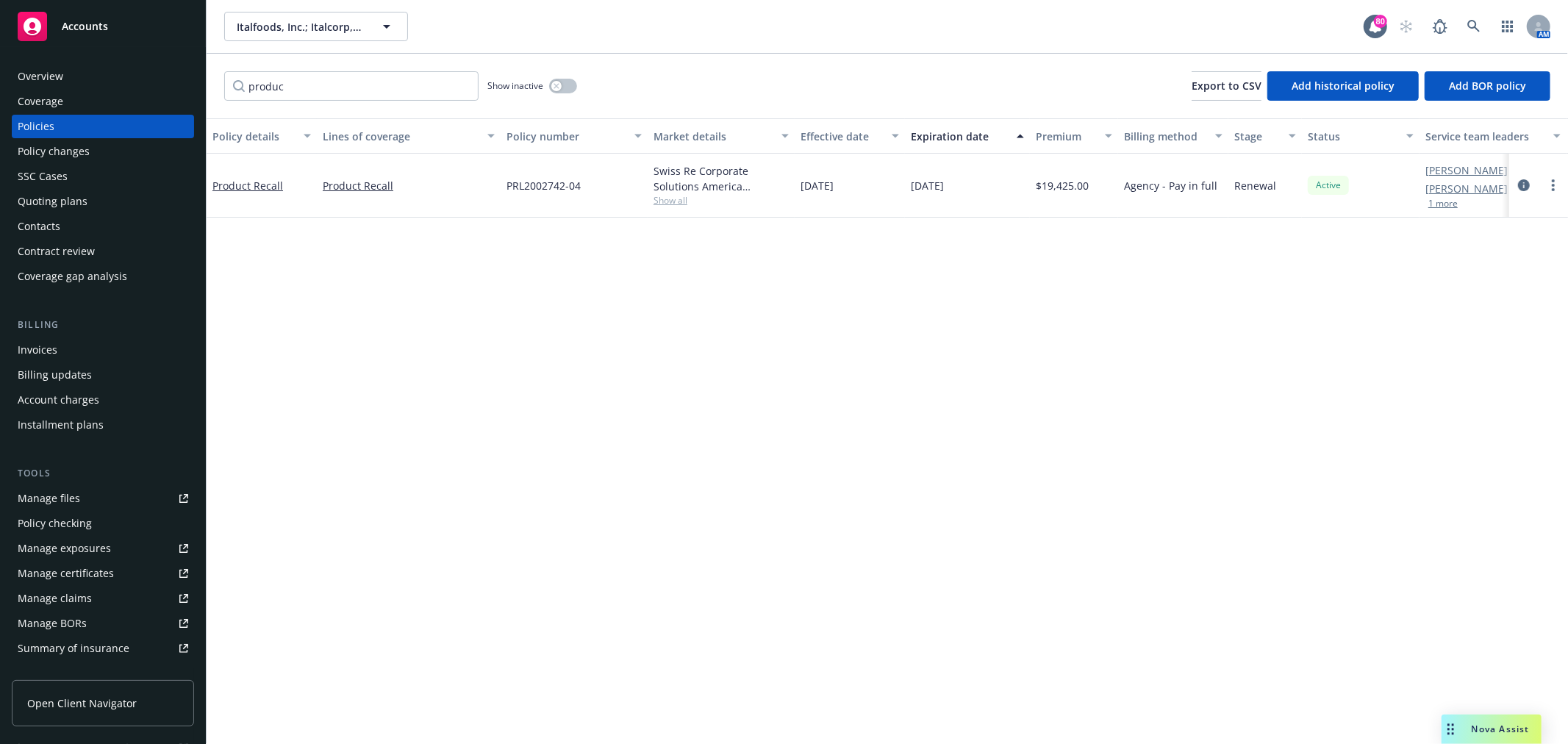
click at [678, 205] on span "Show all" at bounding box center [721, 200] width 135 height 13
click at [55, 126] on div "Policies" at bounding box center [103, 126] width 170 height 23
drag, startPoint x: 325, startPoint y: 85, endPoint x: 205, endPoint y: 87, distance: 120.0
click at [205, 87] on div "Accounts Overview Coverage Policies Policy changes SSC Cases Quoting plans Cont…" at bounding box center [784, 372] width 1568 height 744
type input "alli"
